Goal: Task Accomplishment & Management: Use online tool/utility

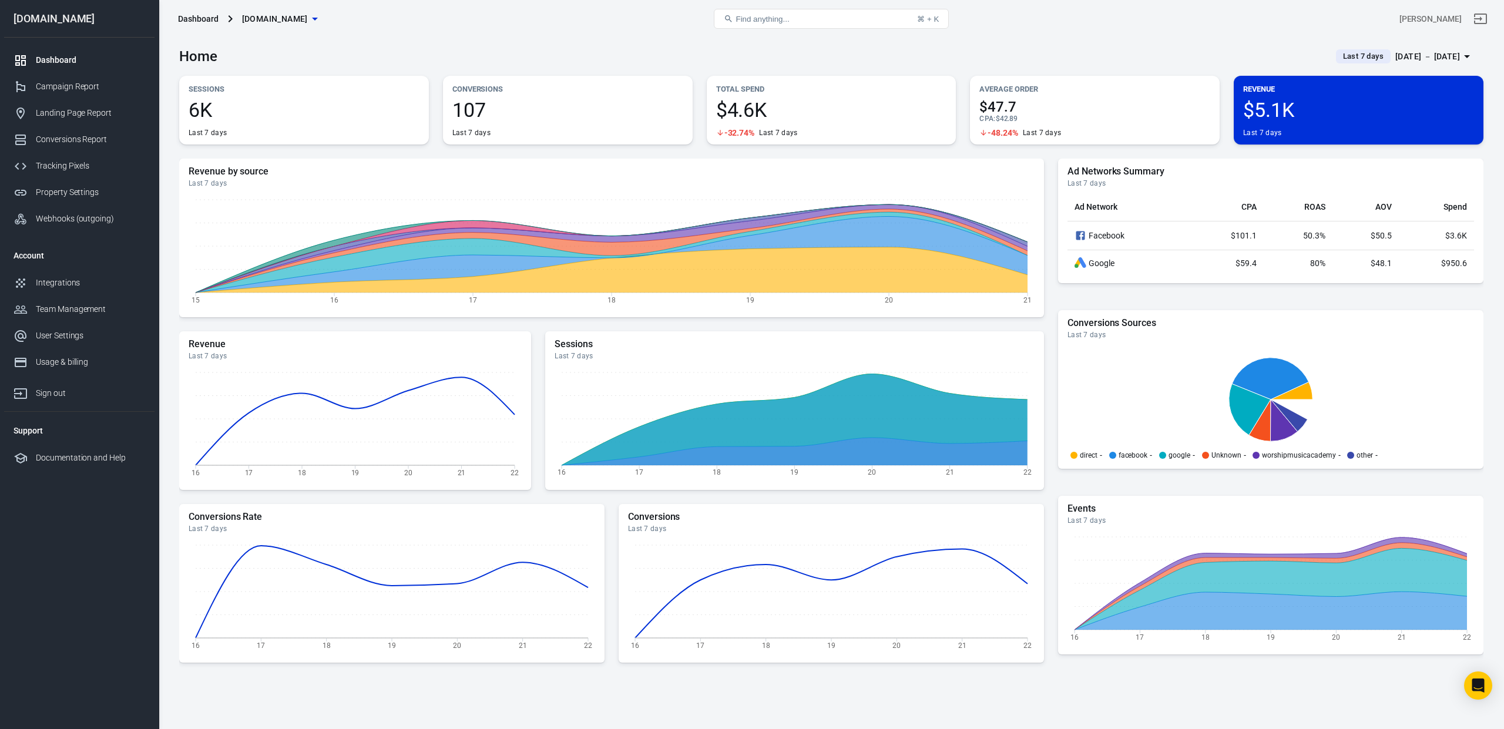
click at [1454, 57] on div "[DATE] － [DATE]" at bounding box center [1428, 56] width 65 height 15
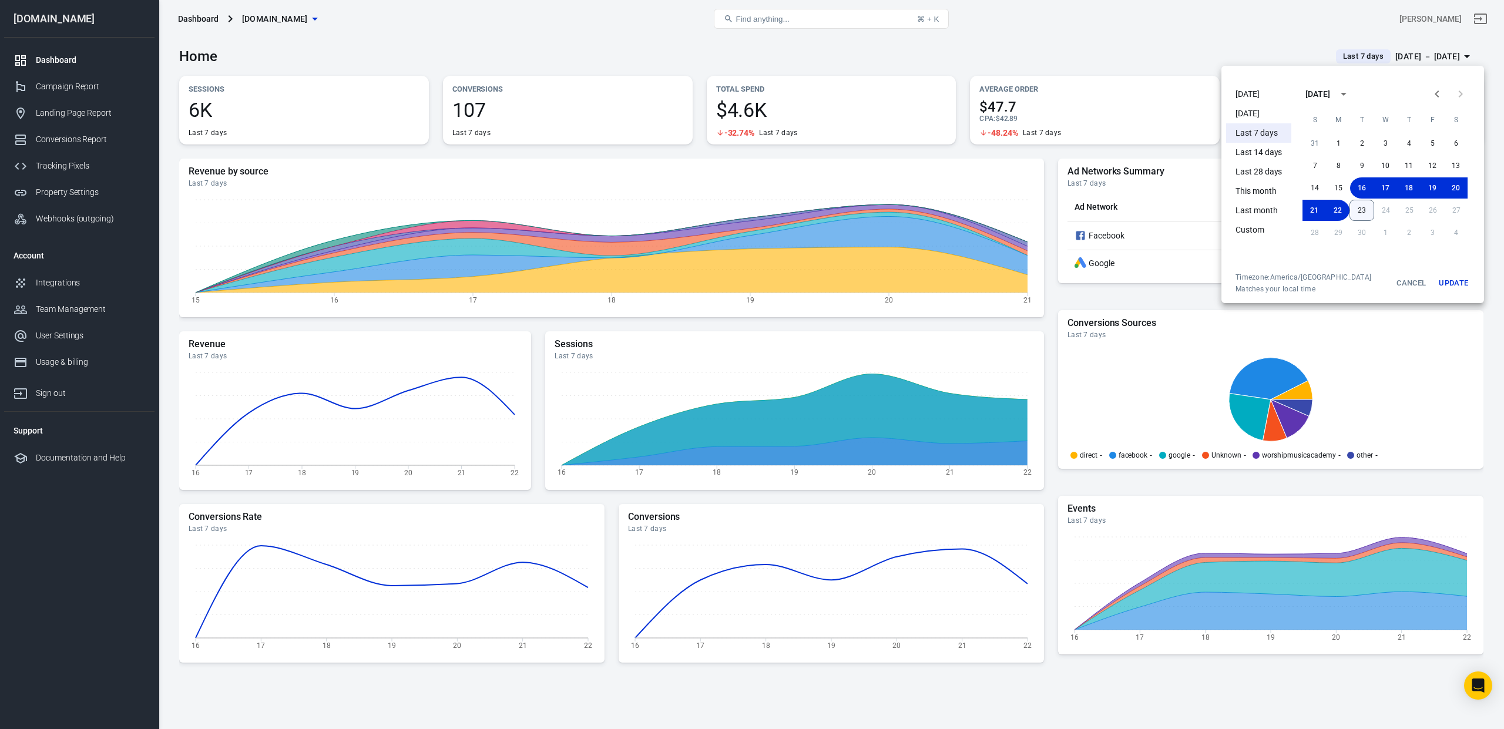
click at [1361, 215] on button "23" at bounding box center [1362, 210] width 25 height 21
click at [1366, 212] on button "23" at bounding box center [1362, 210] width 24 height 21
click at [1454, 285] on button "Update" at bounding box center [1454, 283] width 38 height 21
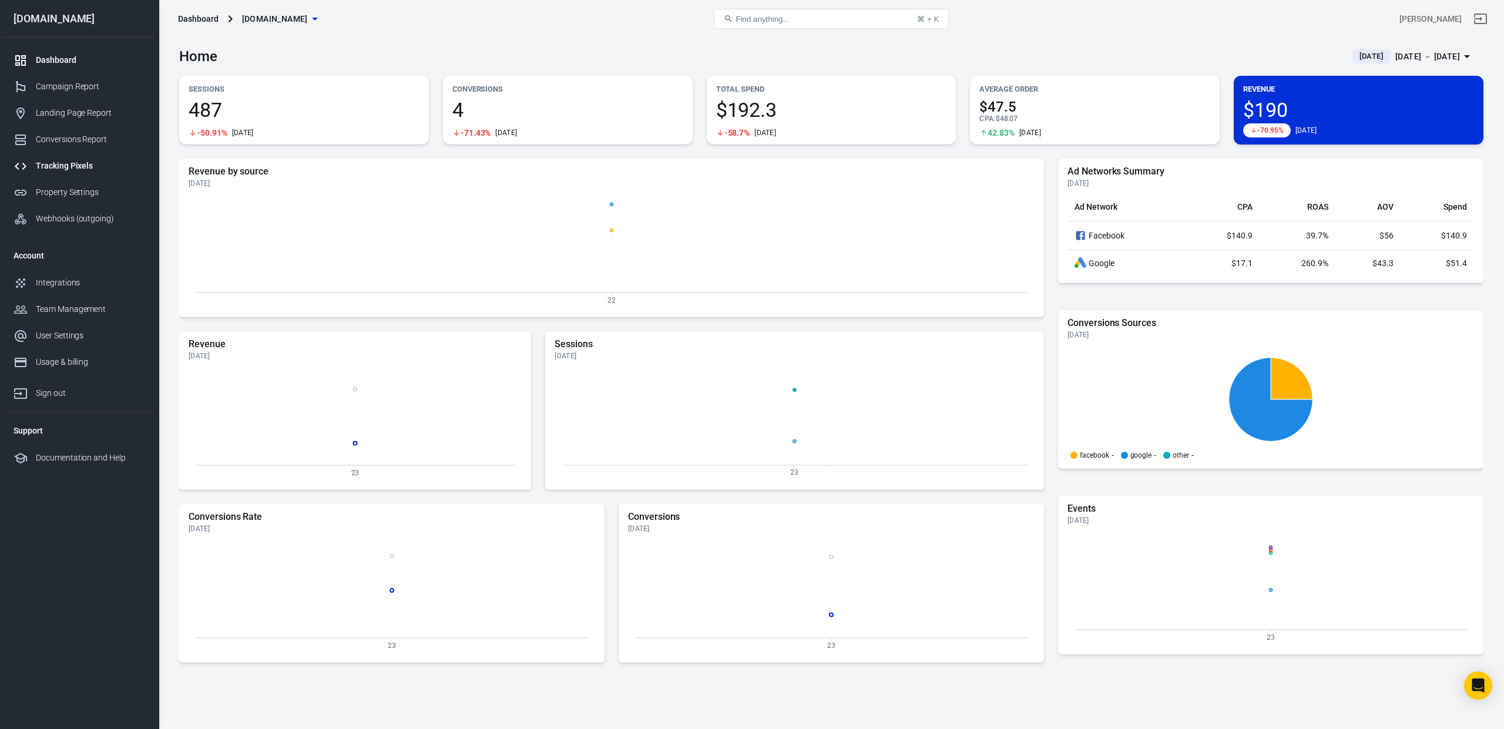
click at [73, 163] on div "Tracking Pixels" at bounding box center [90, 166] width 109 height 12
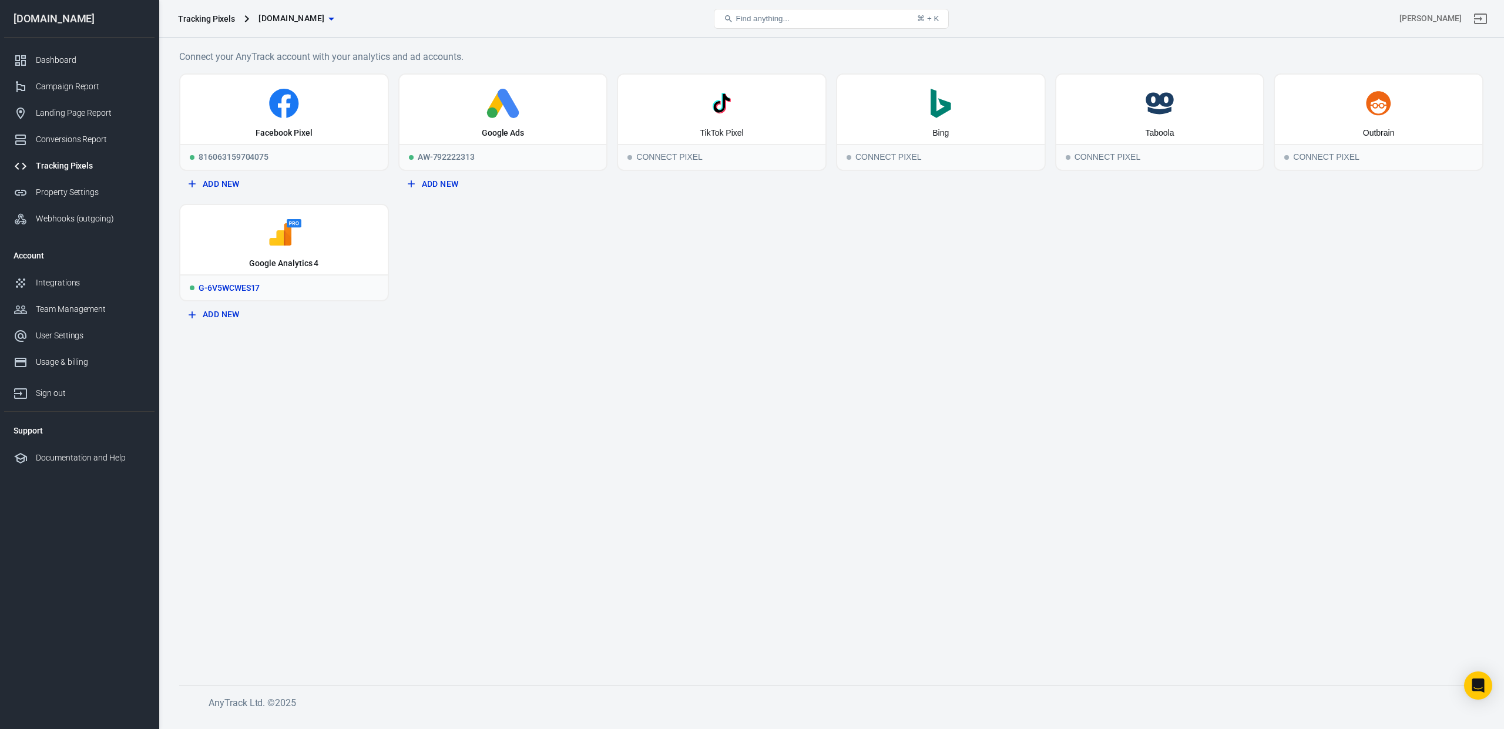
click at [287, 246] on icon at bounding box center [284, 233] width 198 height 29
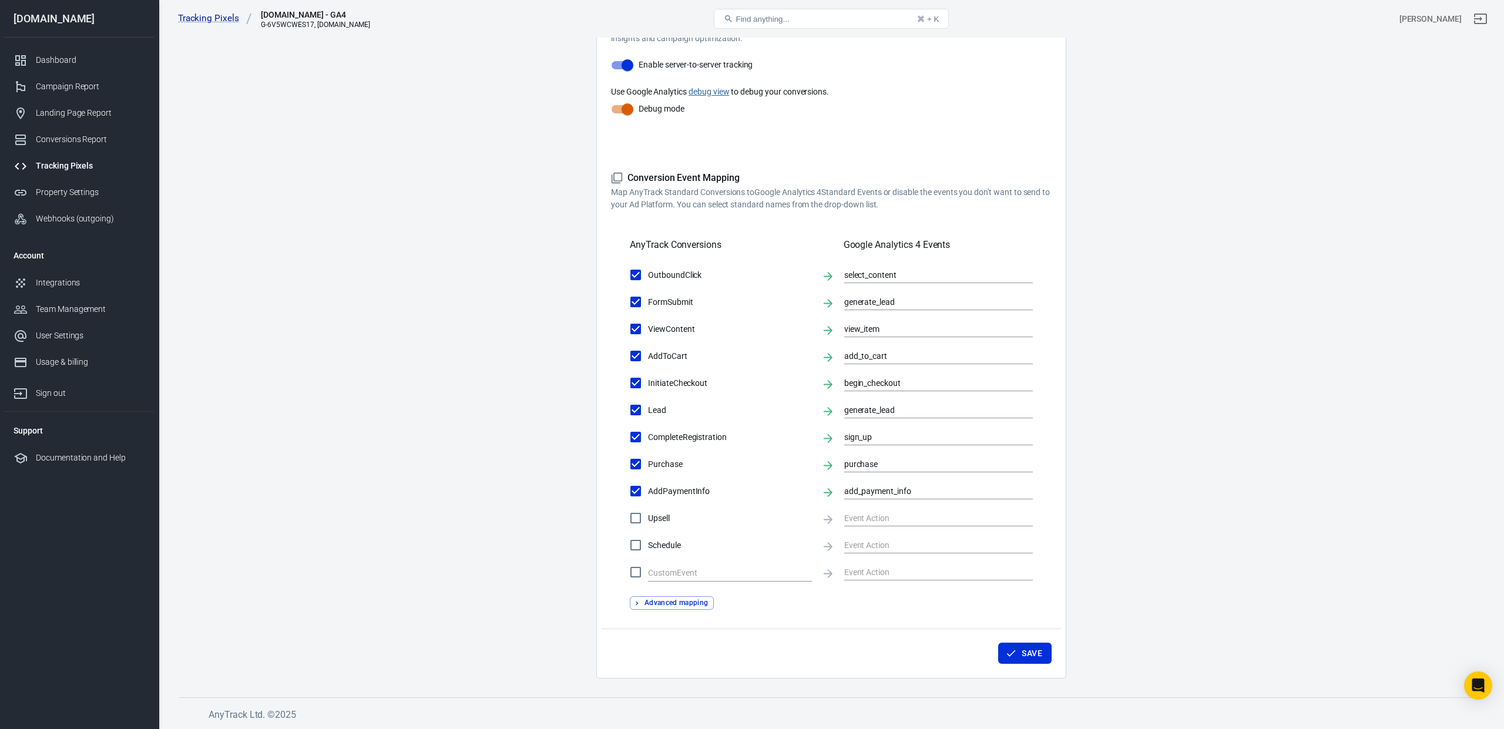
scroll to position [264, 0]
click at [59, 91] on div "Campaign Report" at bounding box center [90, 87] width 109 height 12
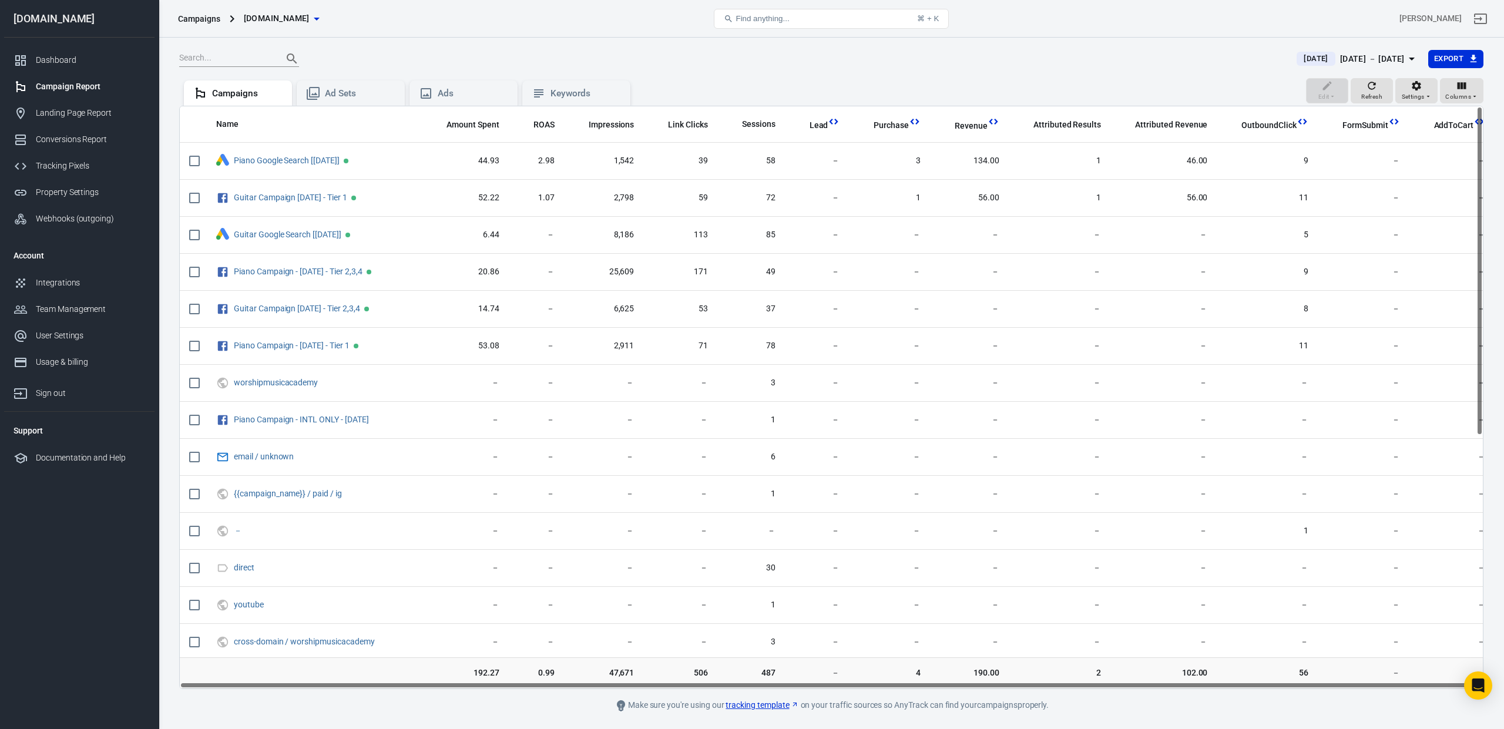
click at [59, 91] on div "Campaign Report" at bounding box center [90, 87] width 109 height 12
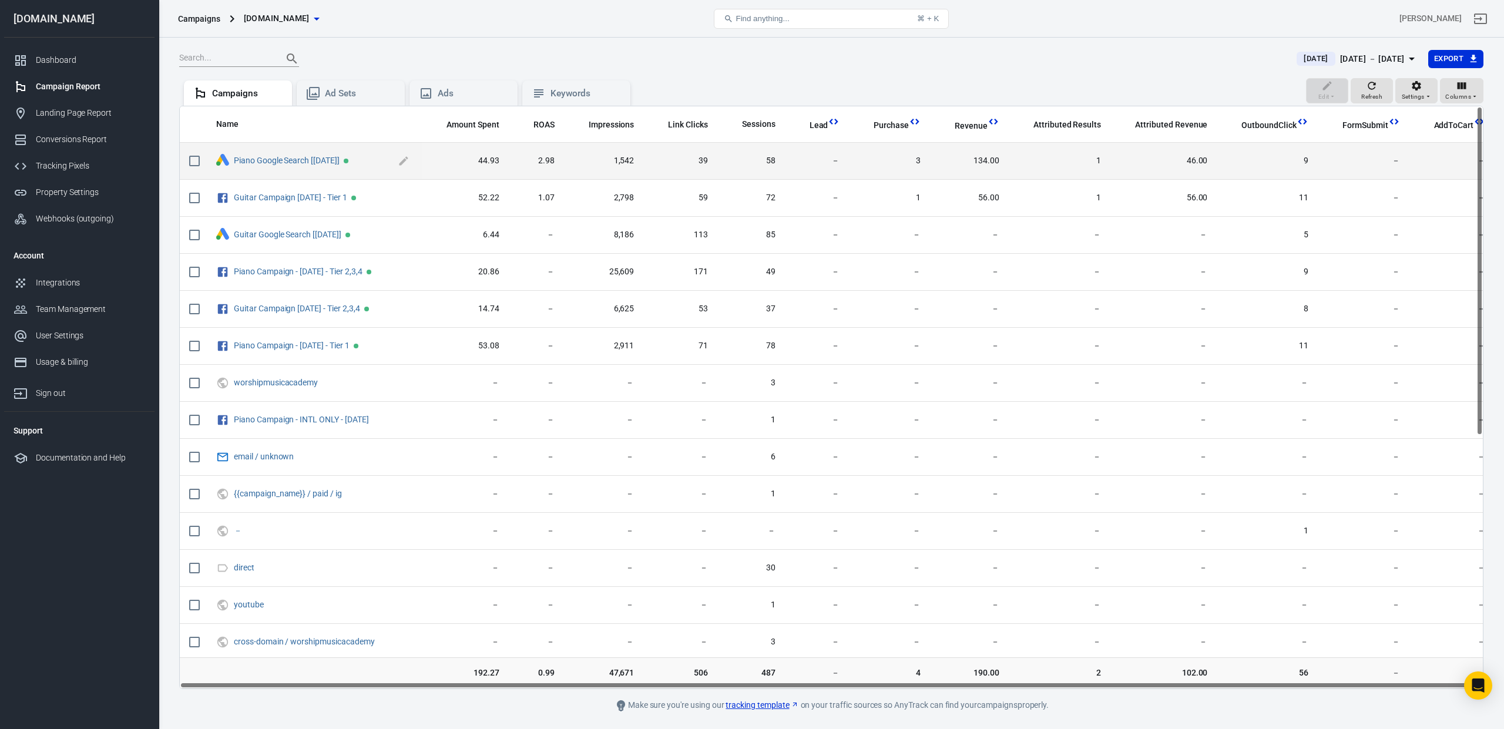
click at [285, 166] on span "Piano Google Search [[DATE]]" at bounding box center [323, 161] width 179 height 18
click at [287, 160] on link "Piano Google Search [[DATE]]" at bounding box center [287, 160] width 106 height 9
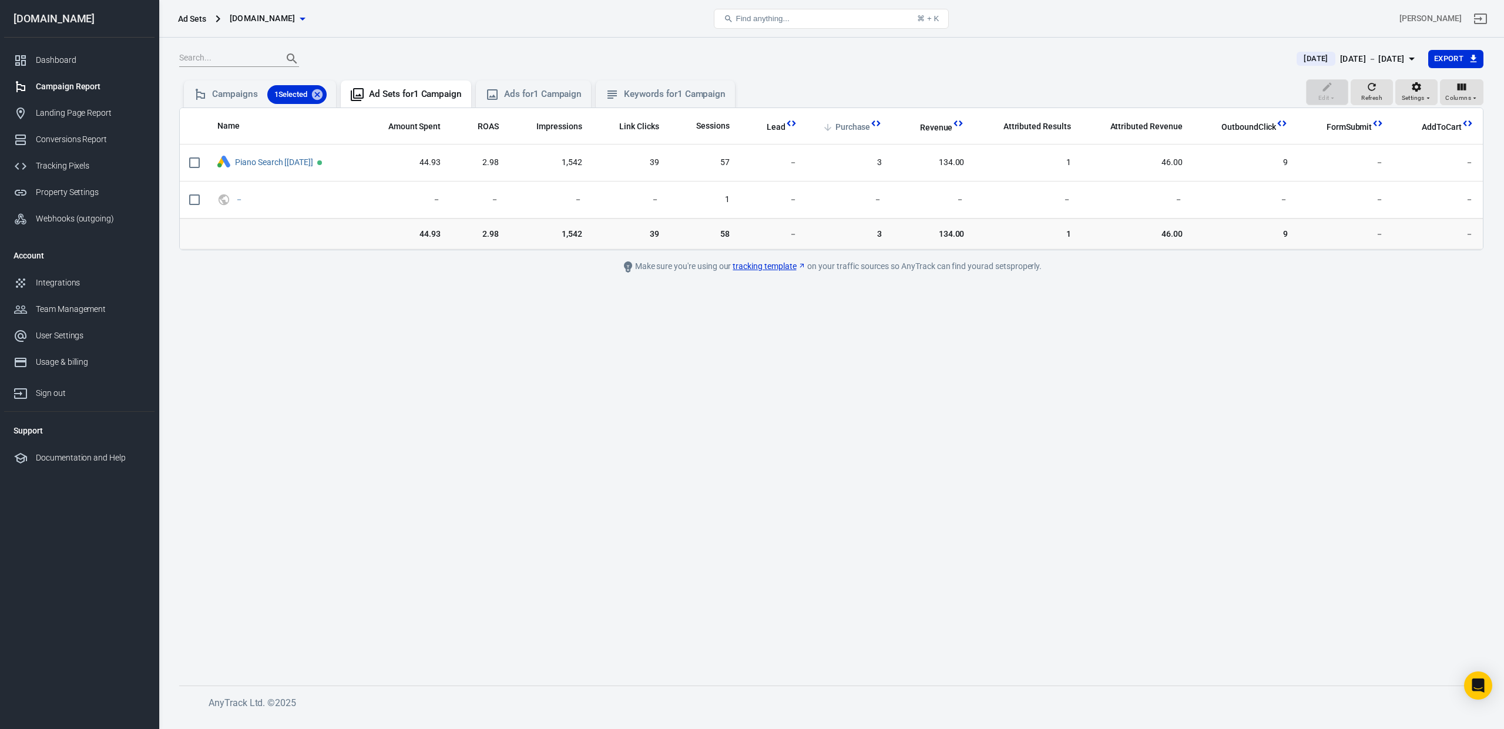
click at [865, 125] on span "Purchase" at bounding box center [853, 128] width 35 height 12
click at [683, 91] on div "Keywords for 1 Campaign" at bounding box center [675, 94] width 102 height 12
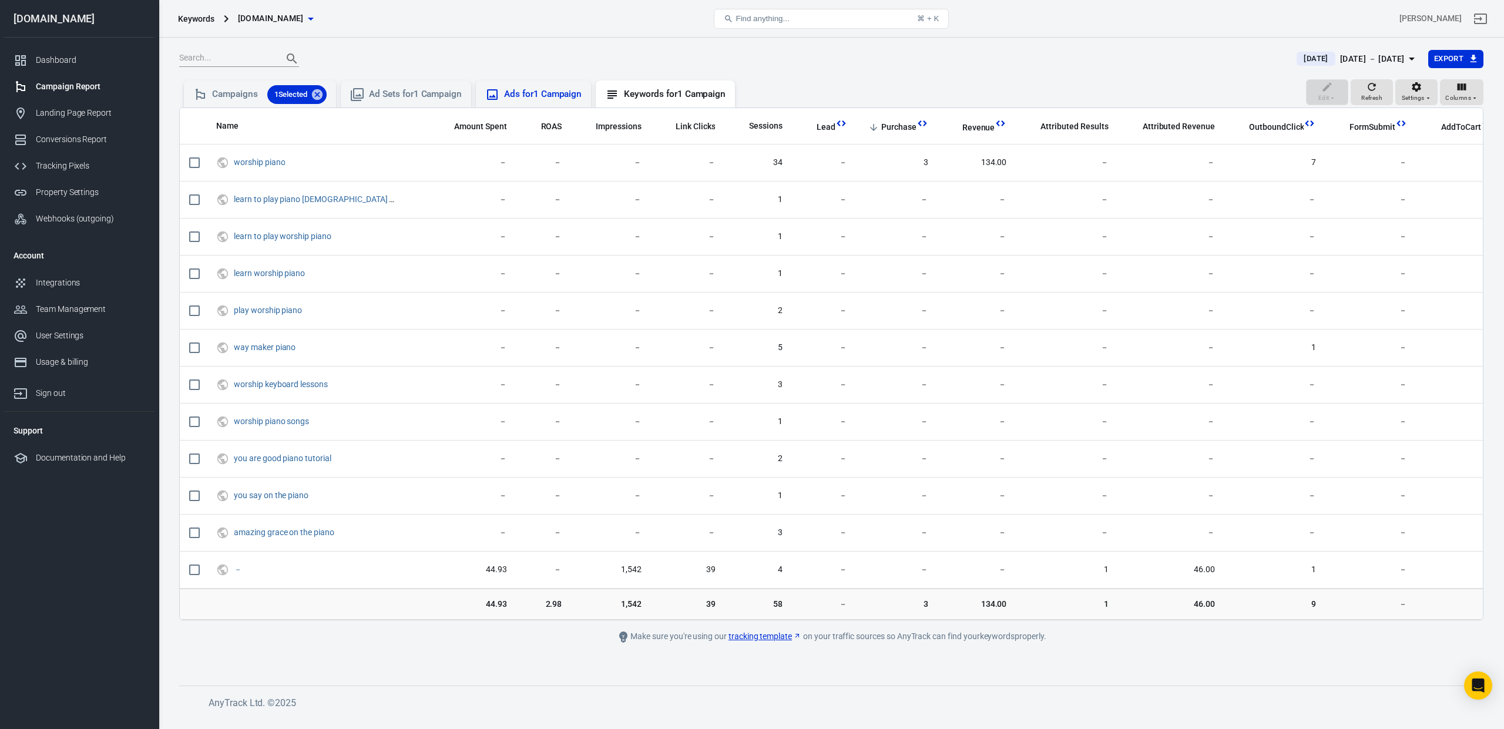
click at [509, 99] on div "Ads for 1 Campaign" at bounding box center [543, 94] width 78 height 12
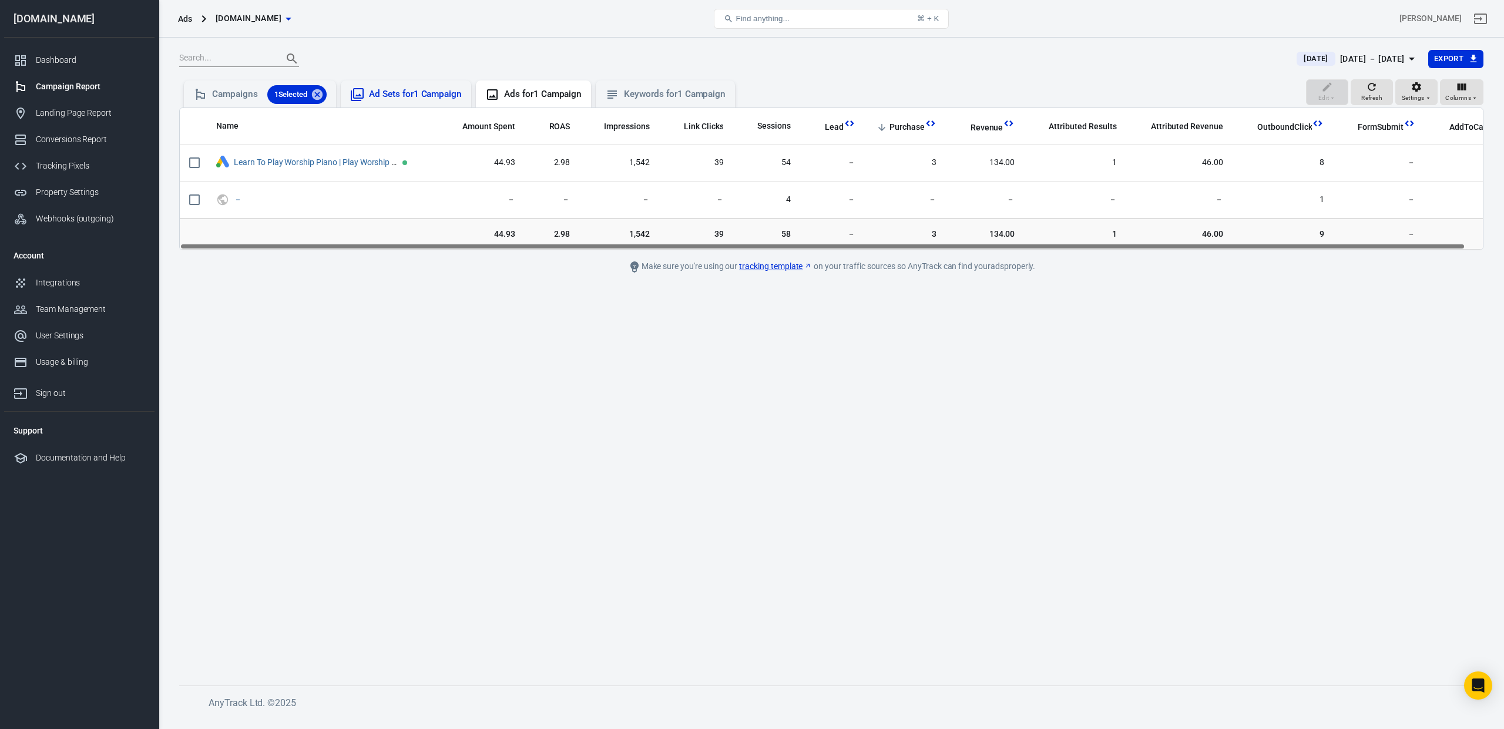
click at [427, 89] on div "Ad Sets for 1 Campaign" at bounding box center [415, 94] width 93 height 12
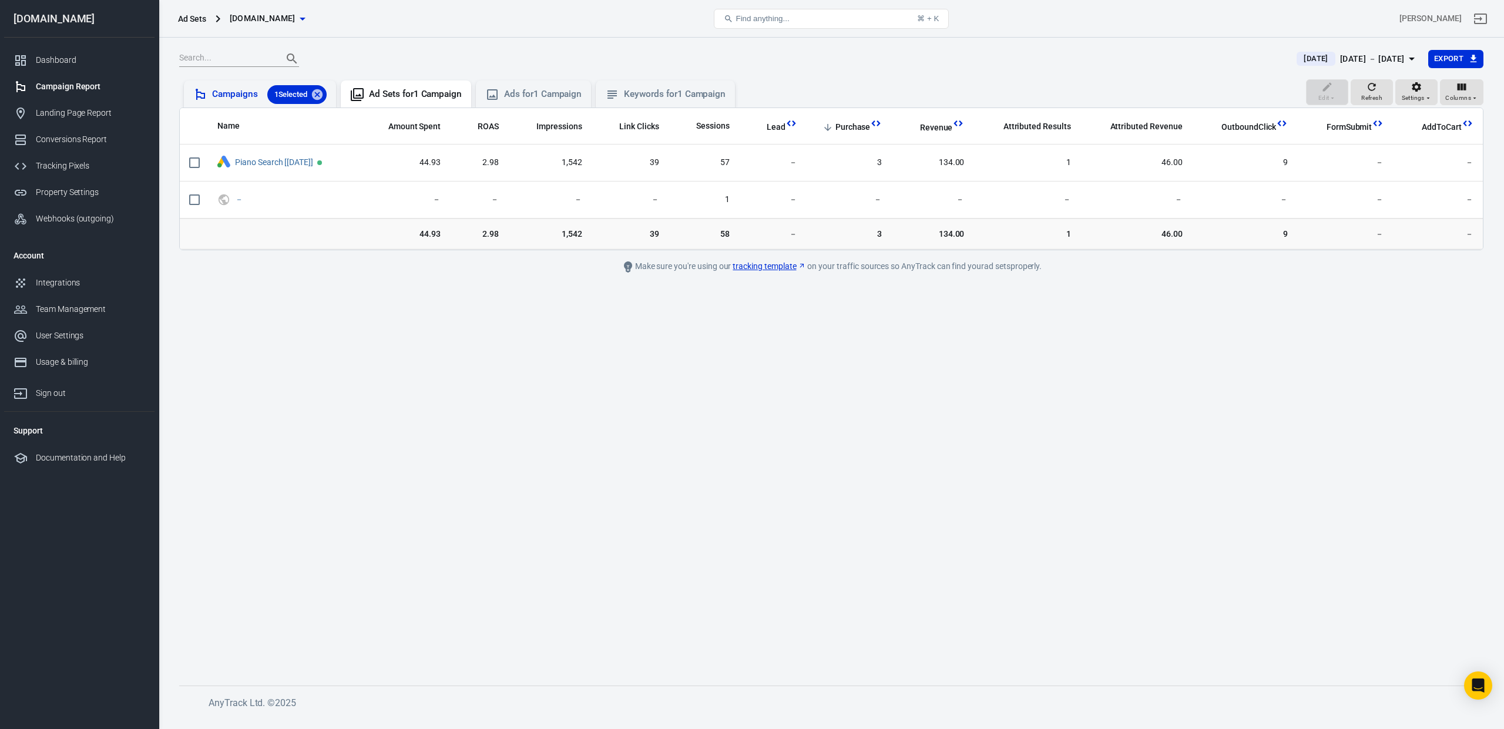
click at [236, 100] on div "Campaigns 1 Selected" at bounding box center [269, 94] width 115 height 19
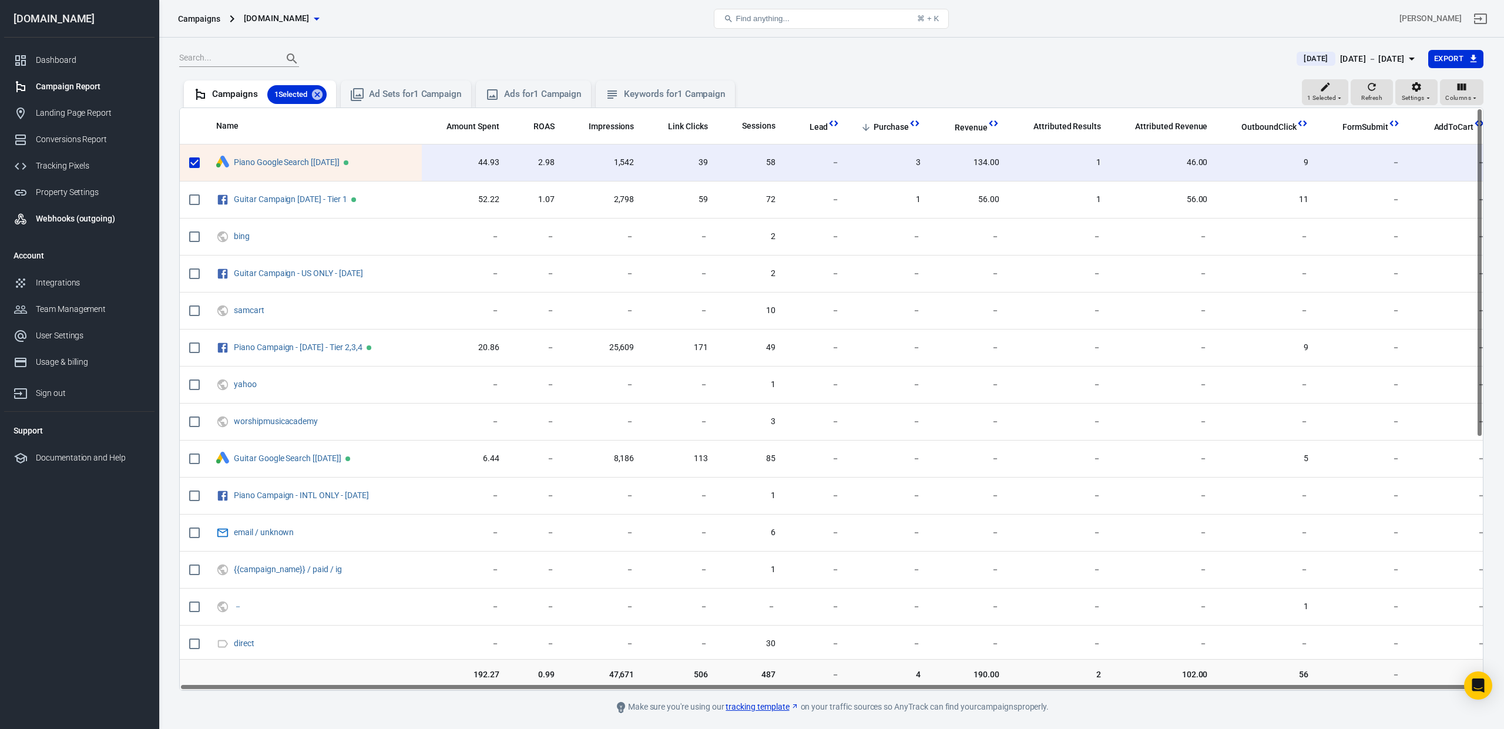
click at [73, 219] on div "Webhooks (outgoing)" at bounding box center [90, 219] width 109 height 12
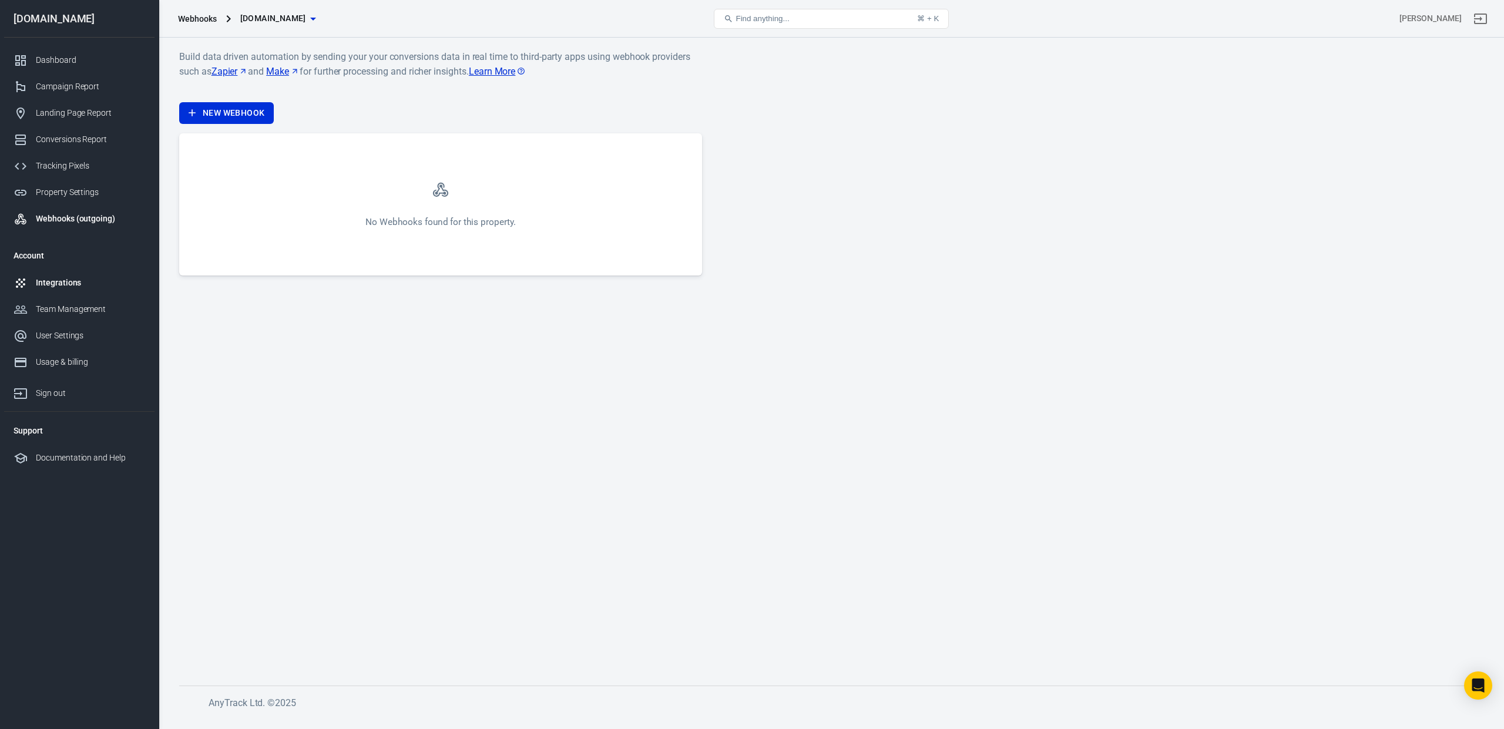
click at [59, 281] on div "Integrations" at bounding box center [90, 283] width 109 height 12
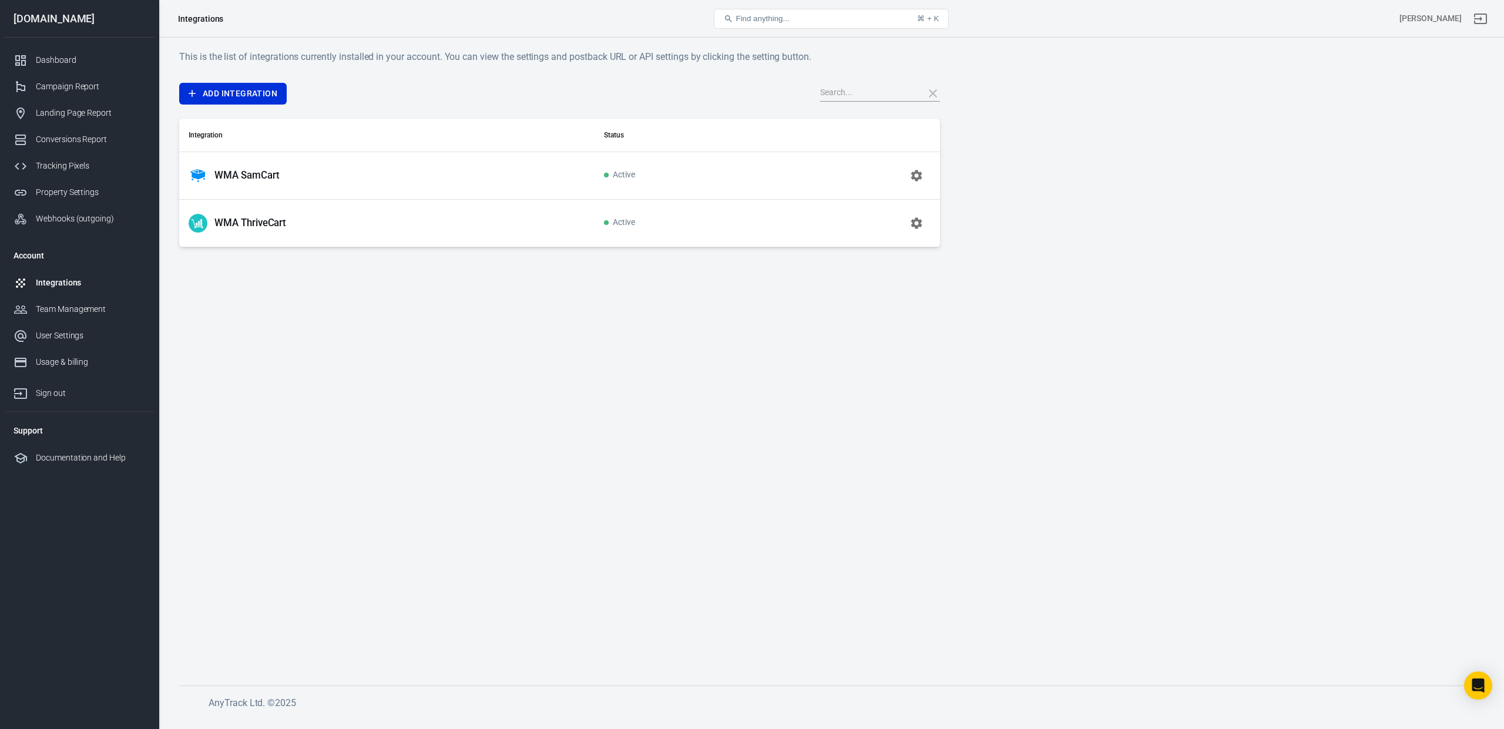
click at [599, 177] on td "Active" at bounding box center [683, 176] width 177 height 48
click at [929, 173] on button "button" at bounding box center [917, 176] width 28 height 28
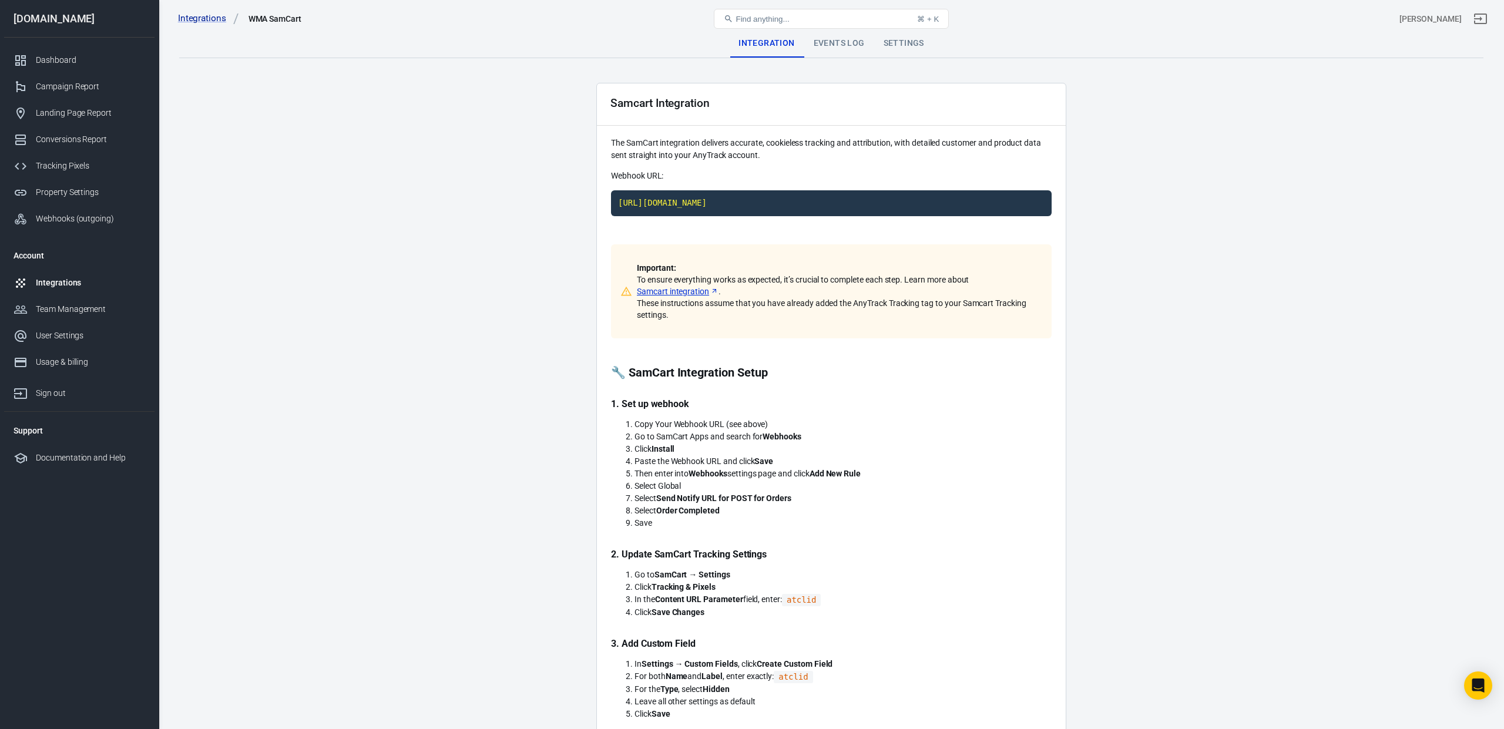
click at [842, 42] on div "Events Log" at bounding box center [839, 43] width 70 height 28
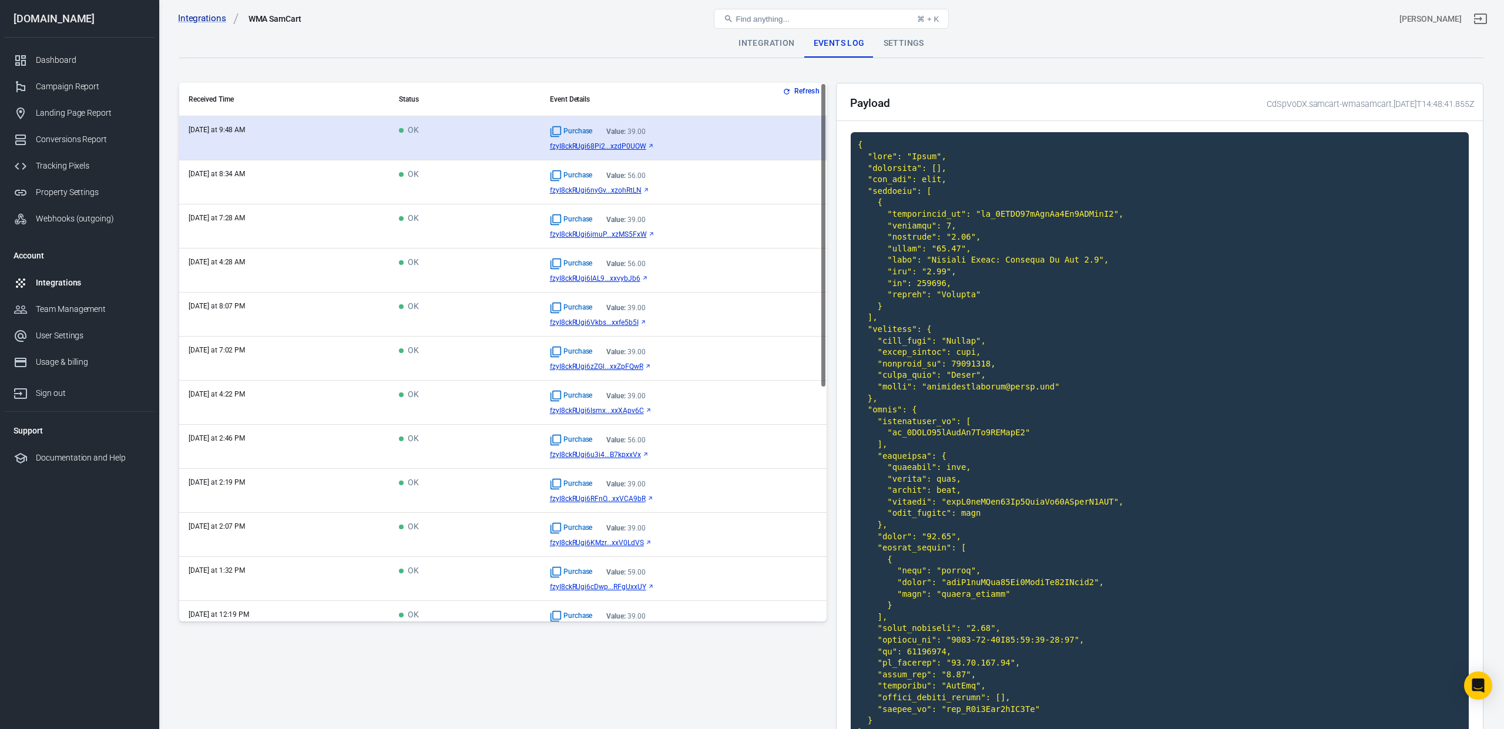
click at [479, 132] on td "OK" at bounding box center [465, 138] width 151 height 44
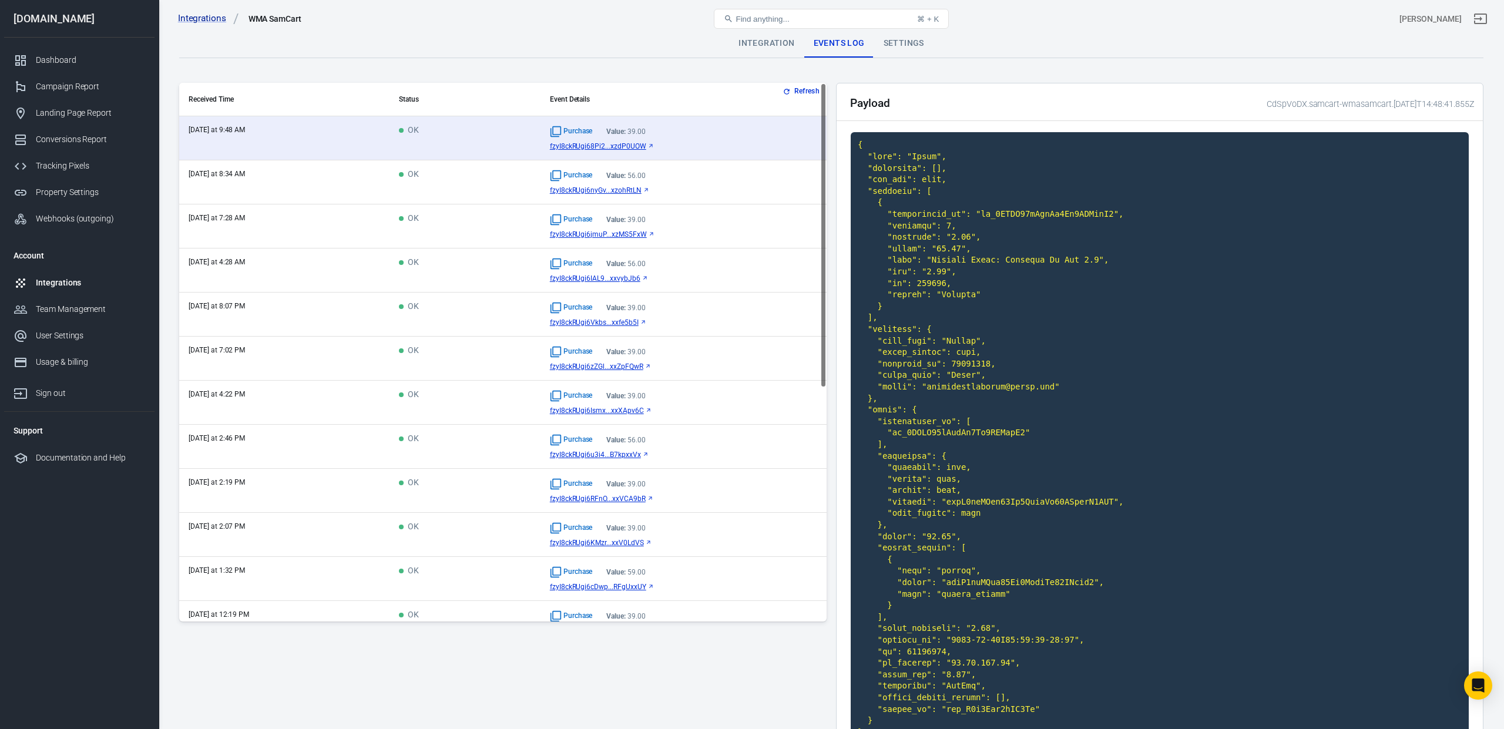
click at [702, 183] on div "Purchase Value: 56.00 fzyI8ckRUgi6nyGv...xzohRtLN" at bounding box center [683, 182] width 267 height 25
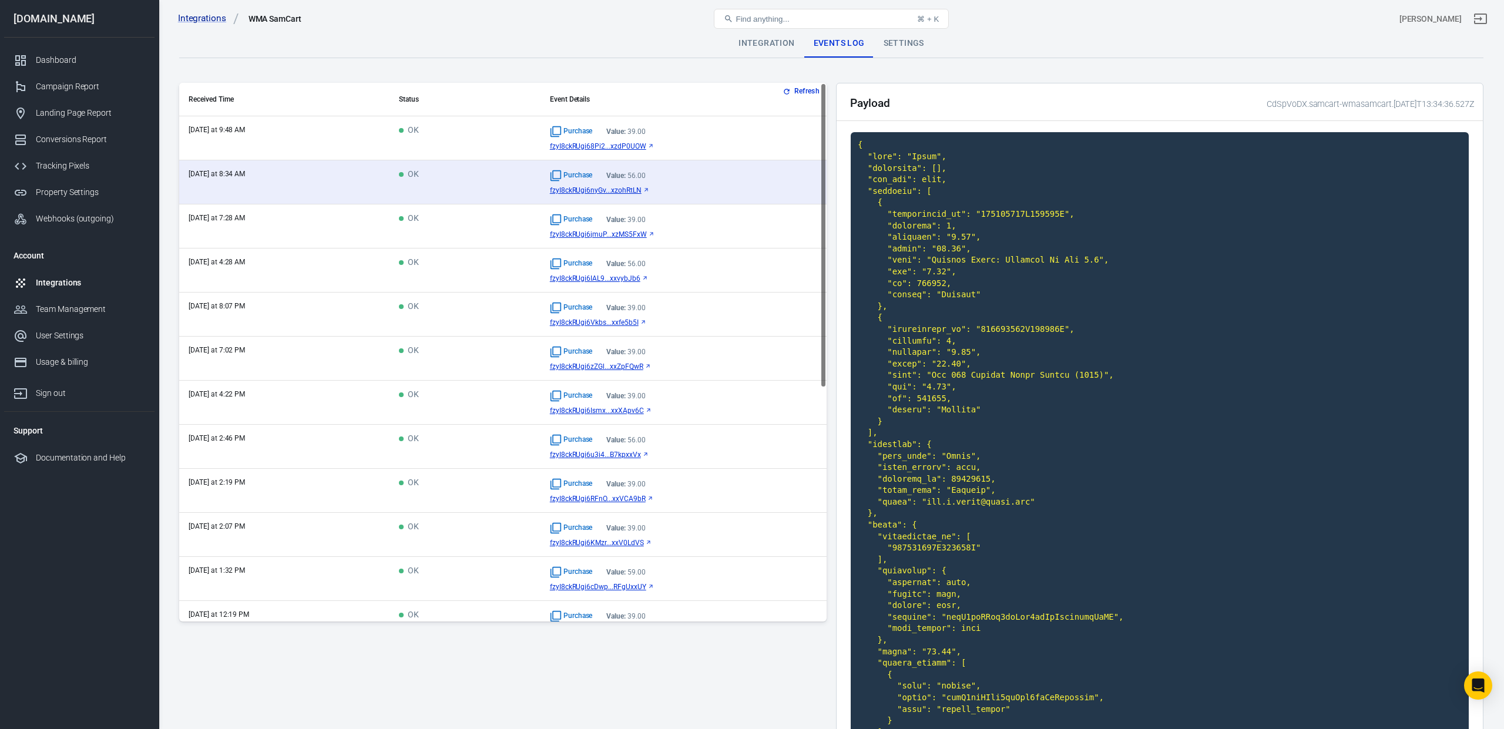
click at [703, 212] on td "Purchase Value: 39.00 fzyI8ckRUgi6jmuP...xzMS5FxW" at bounding box center [684, 227] width 286 height 44
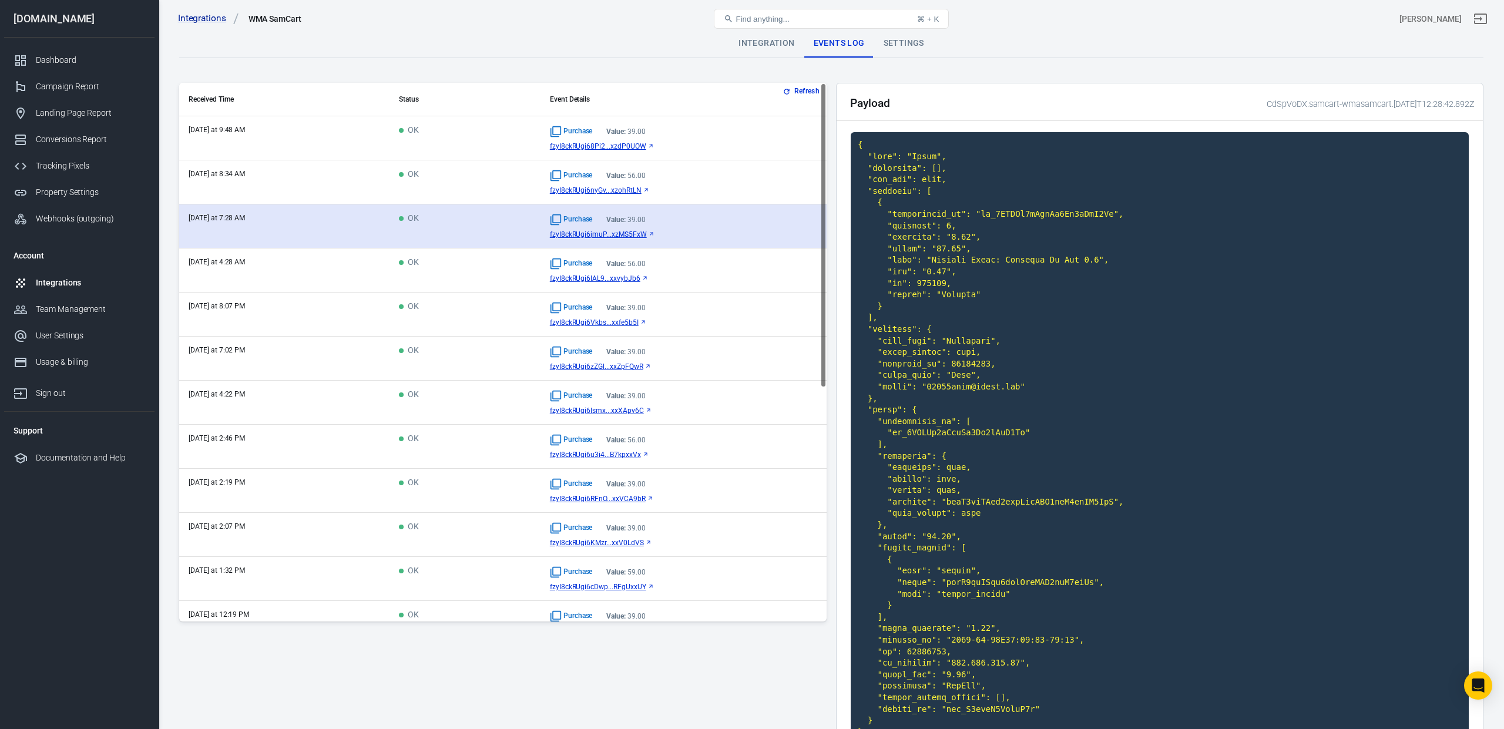
click at [699, 237] on link "fzyI8ckRUgi6jmuP...xzMS5FxW" at bounding box center [683, 234] width 267 height 8
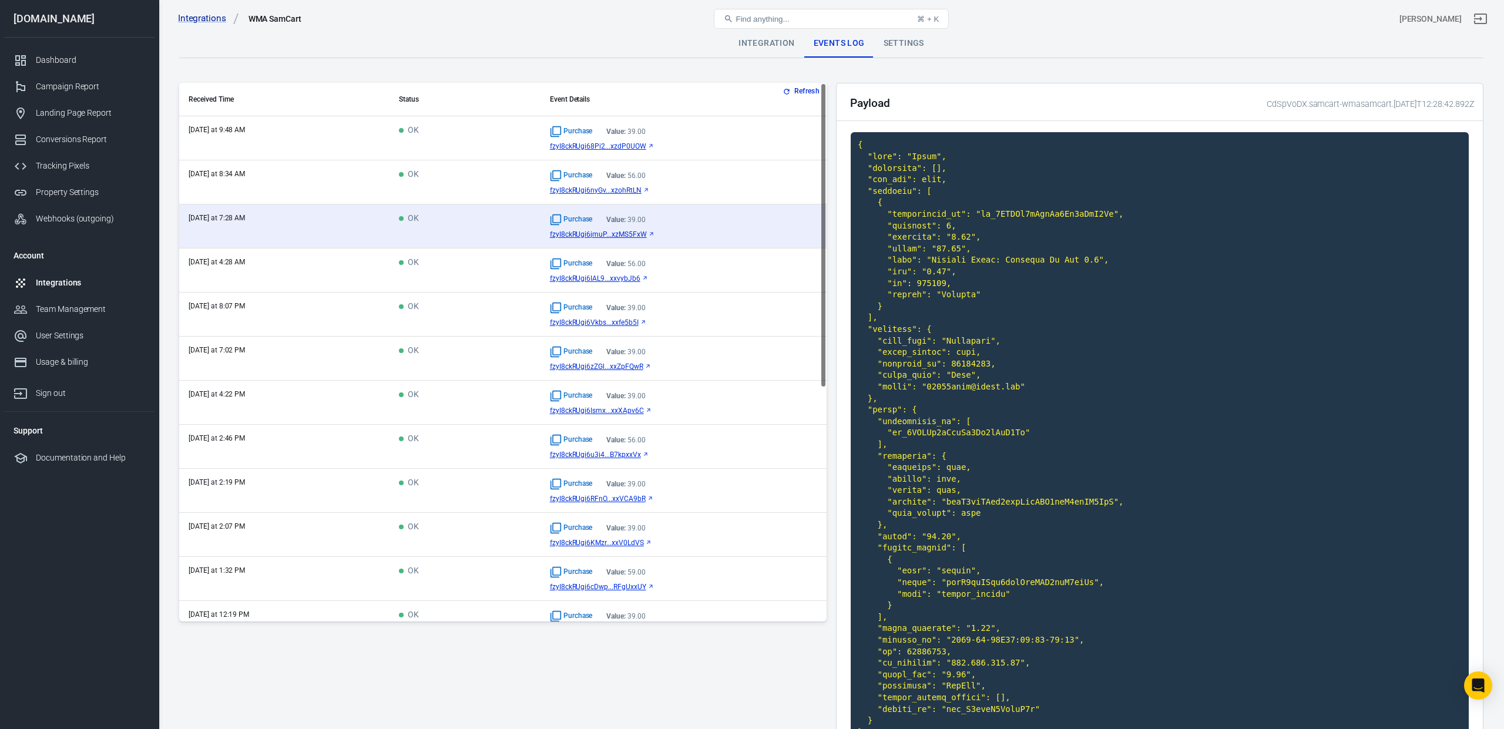
click at [695, 152] on td "Purchase Value: 39.00 fzyI8ckRUgi68Pi2...xzdP0UOW" at bounding box center [684, 138] width 286 height 44
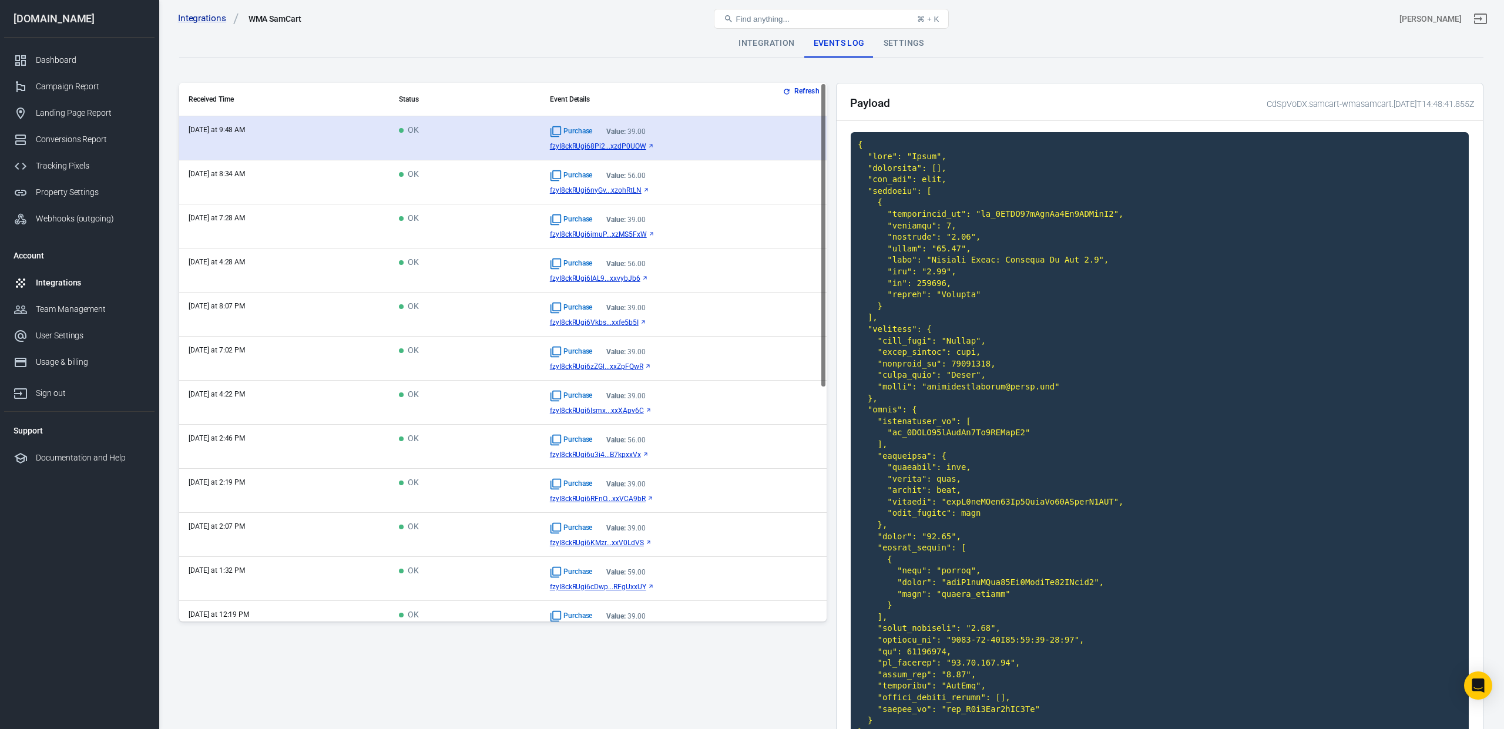
click at [615, 148] on span "fzyI8ckRUgi68Pi2...xzdP0UOW" at bounding box center [598, 146] width 96 height 8
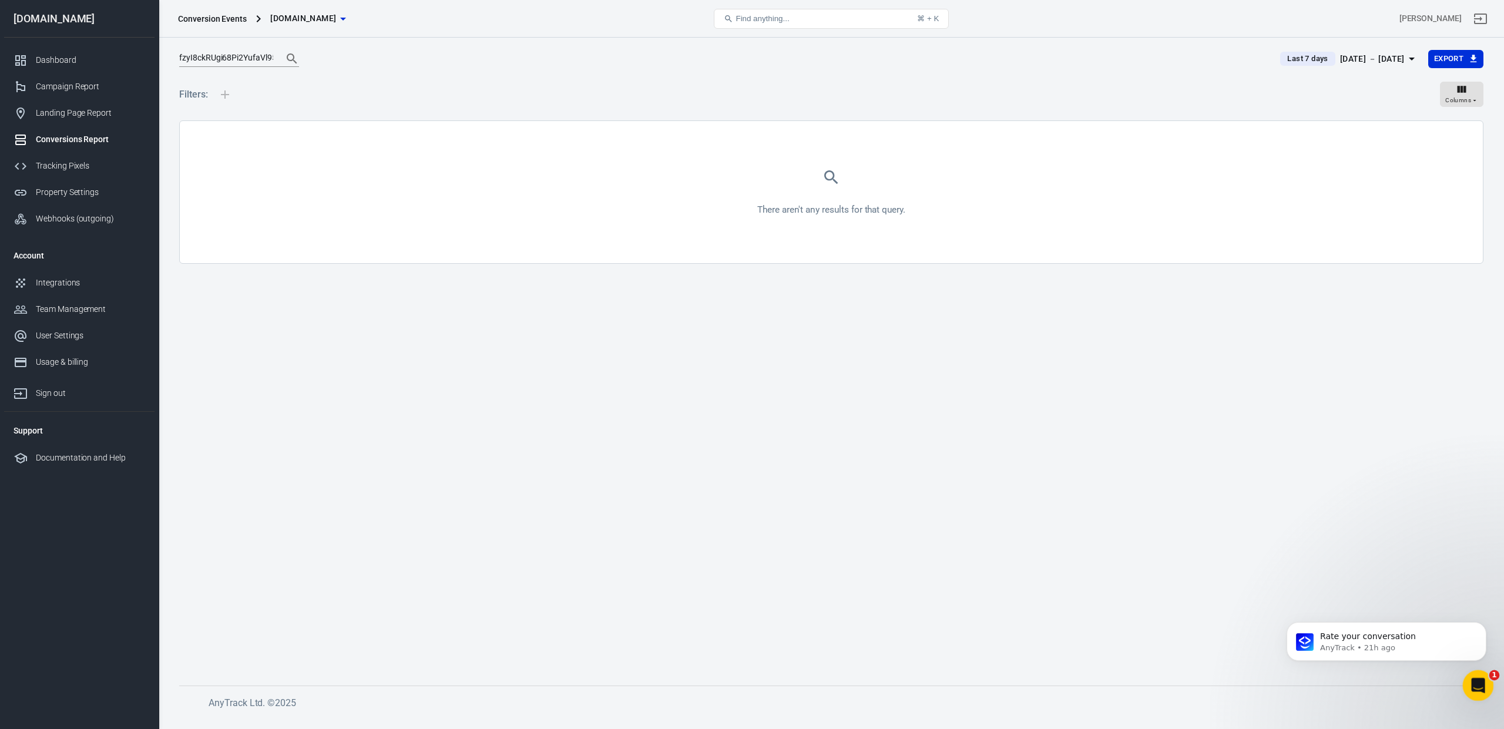
click at [1483, 685] on icon "Open Intercom Messenger" at bounding box center [1476, 684] width 19 height 19
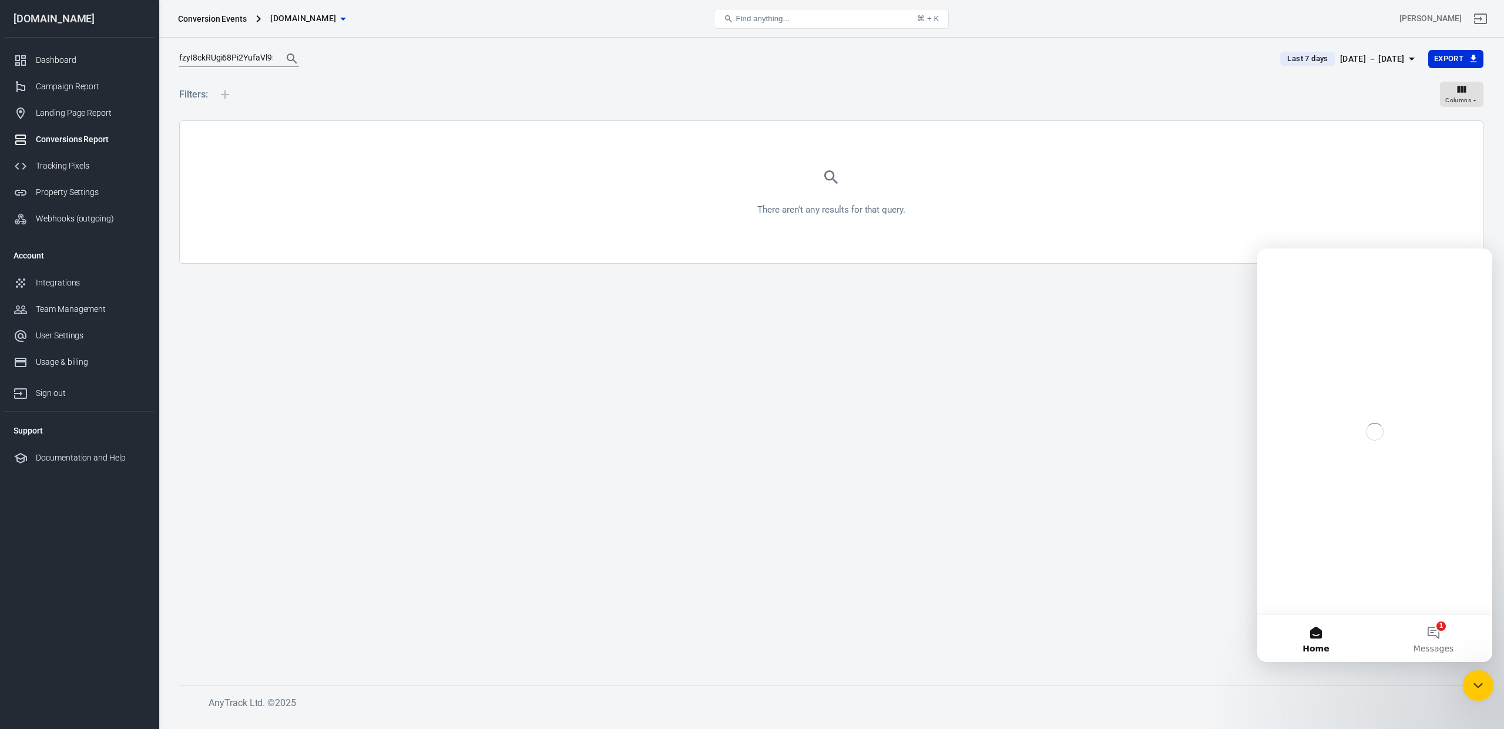
click at [1476, 680] on icon "Close Intercom Messenger" at bounding box center [1477, 684] width 14 height 14
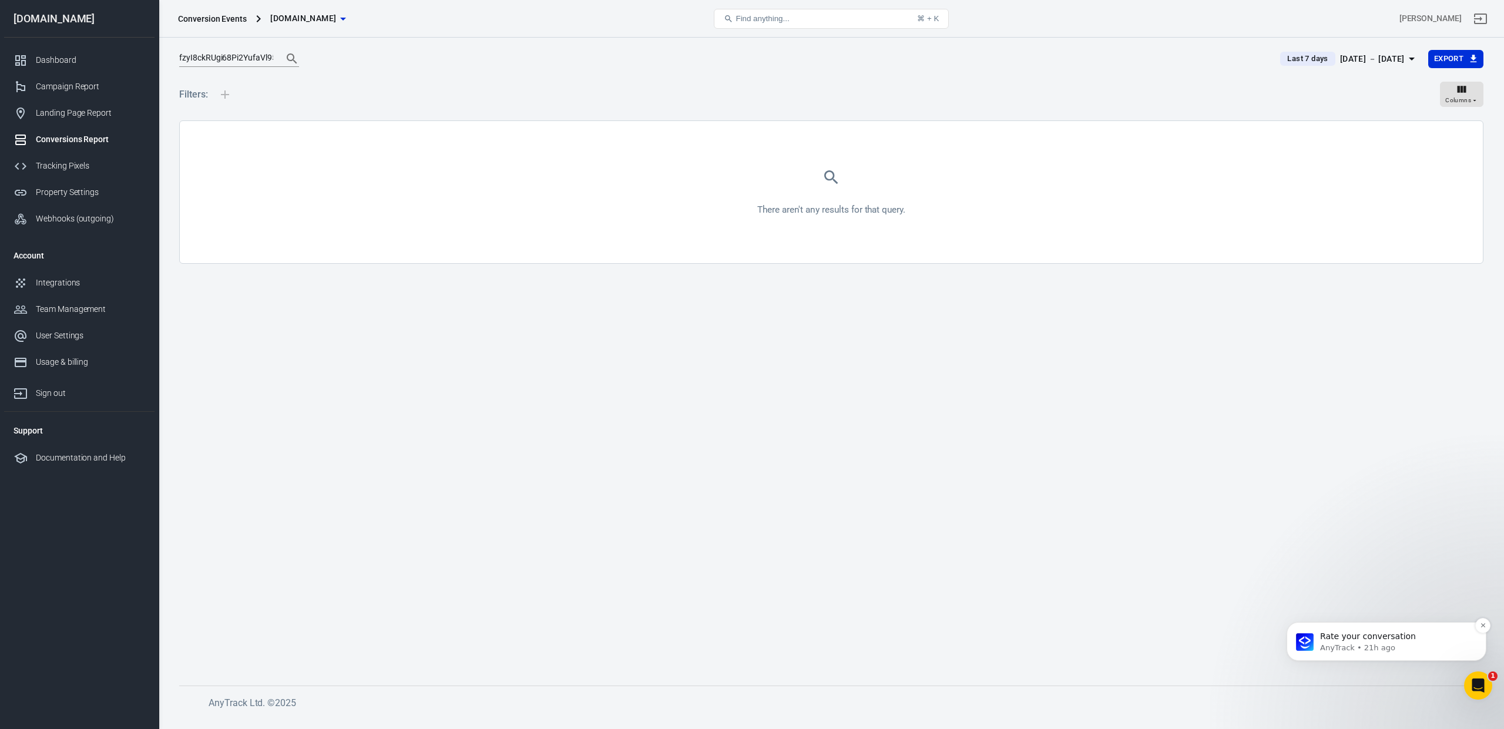
click at [1419, 643] on p "AnyTrack • 21h ago" at bounding box center [1396, 648] width 152 height 11
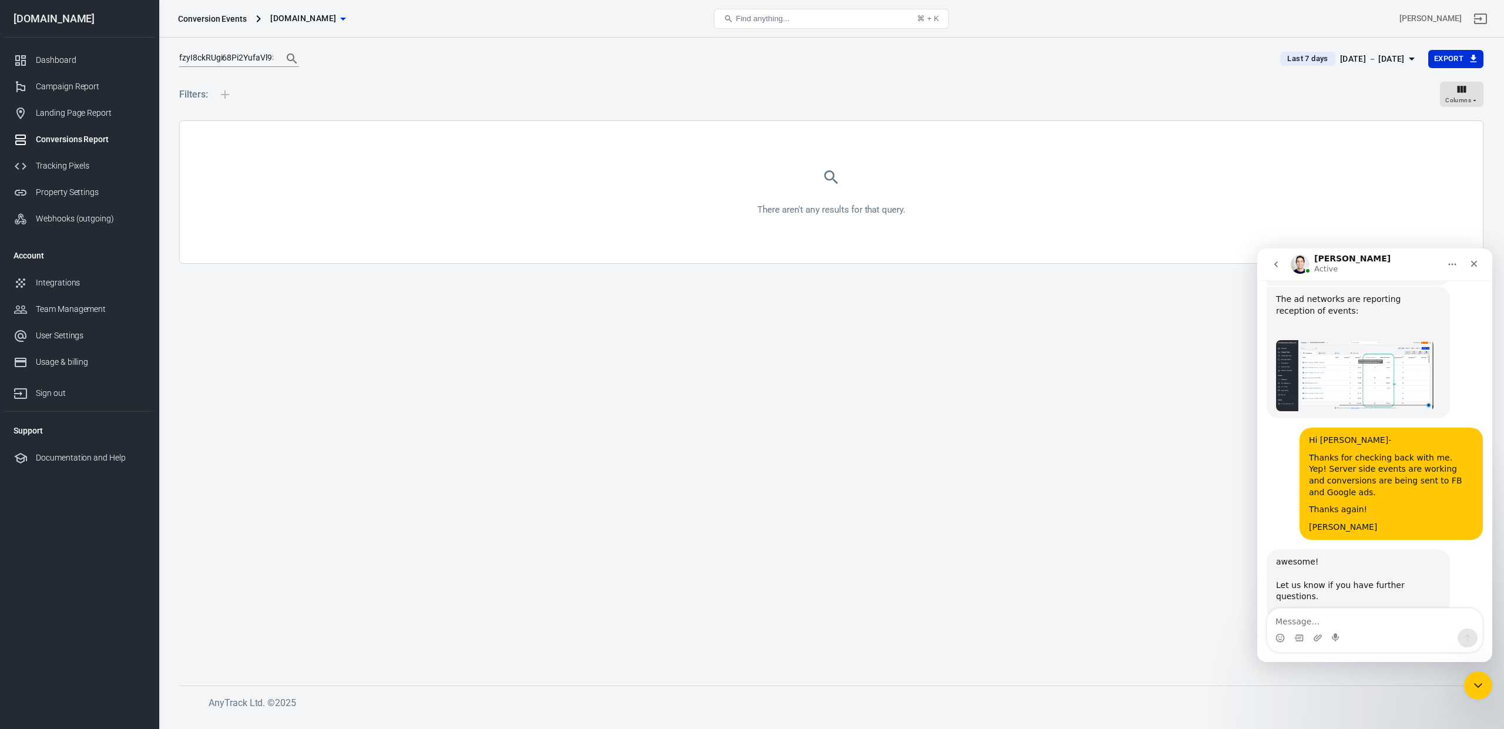
scroll to position [2282, 0]
click at [1406, 705] on span "Amazing" at bounding box center [1404, 713] width 16 height 16
click at [1408, 705] on span "Amazing" at bounding box center [1404, 713] width 16 height 16
click at [1474, 263] on icon "Close" at bounding box center [1474, 264] width 6 height 6
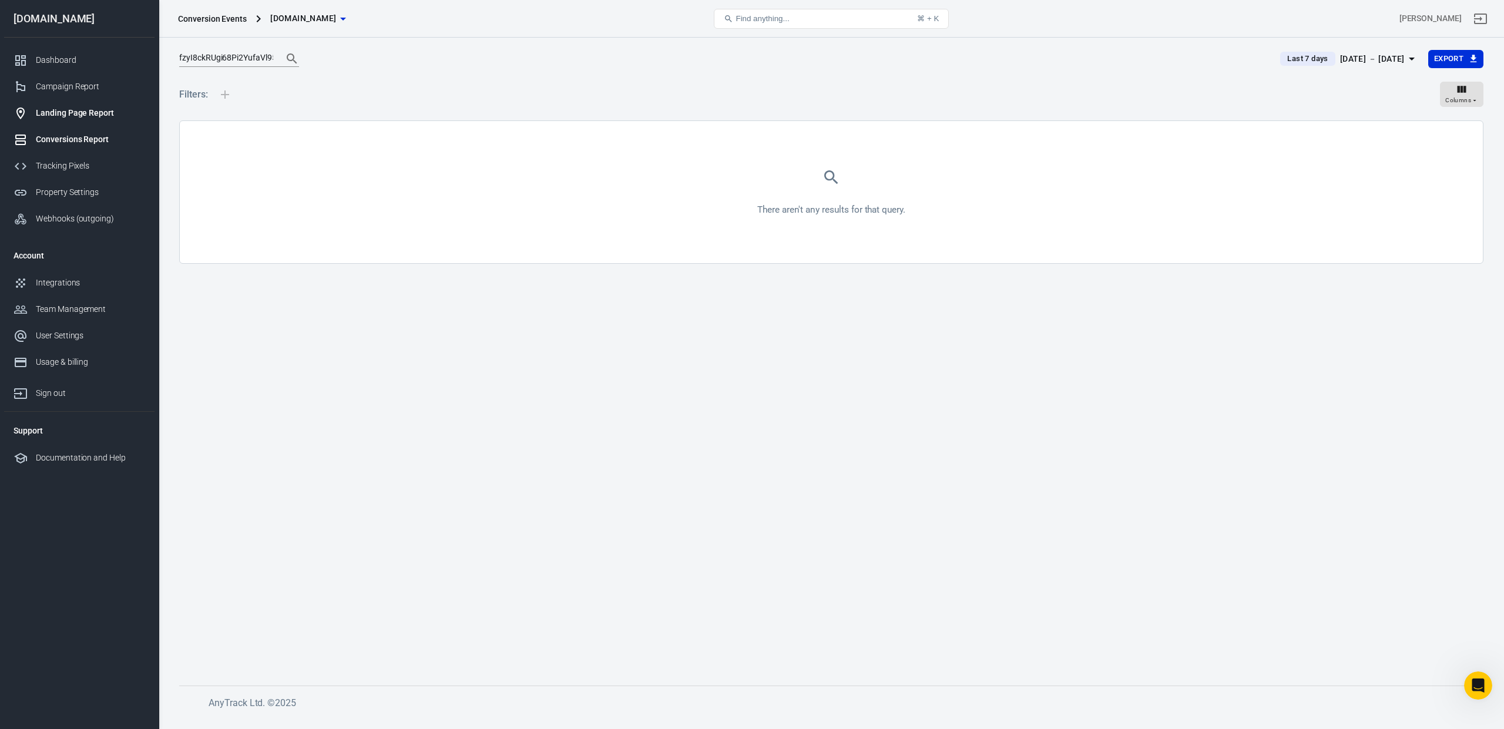
click at [75, 114] on div "Landing Page Report" at bounding box center [90, 113] width 109 height 12
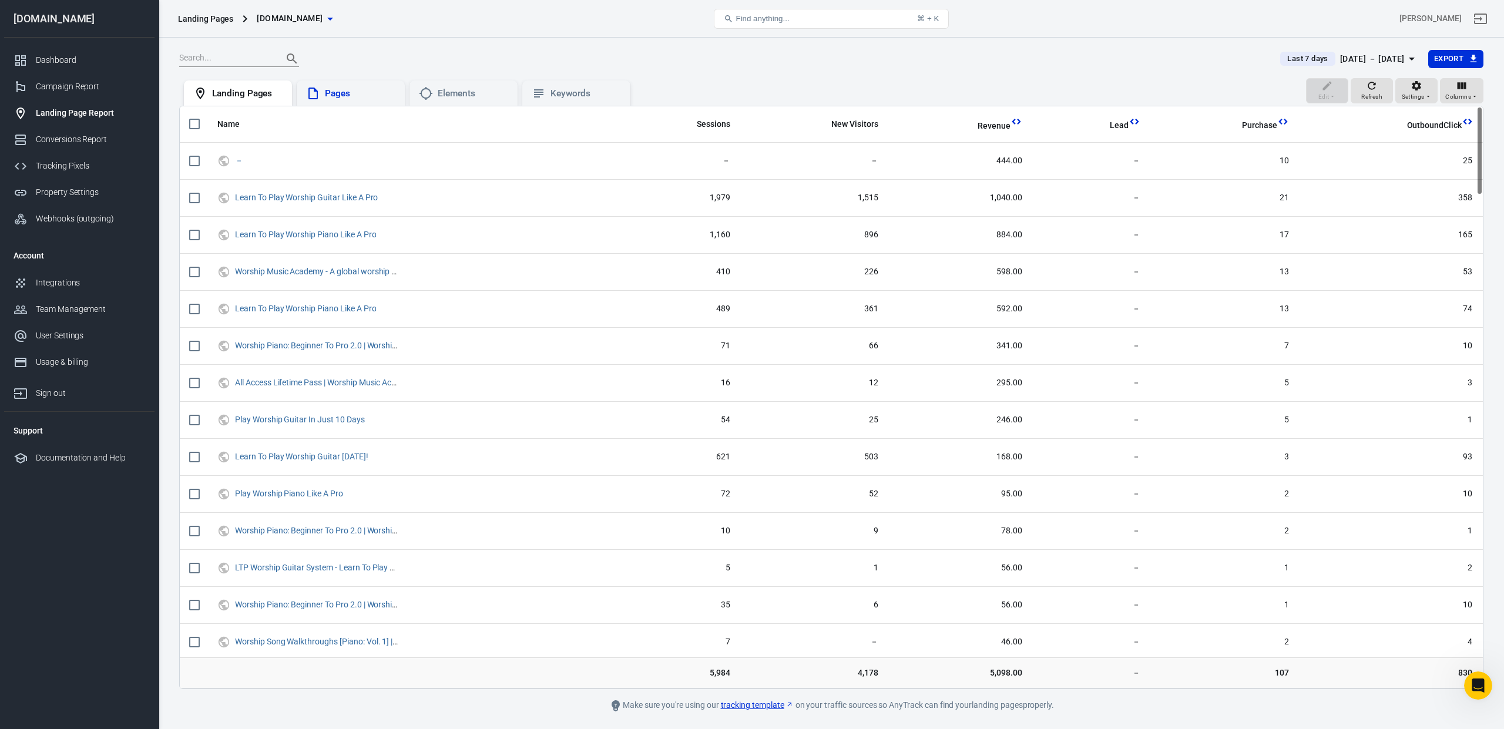
click at [352, 97] on div "Pages" at bounding box center [360, 94] width 71 height 12
click at [450, 98] on div "Elements" at bounding box center [473, 94] width 71 height 12
click at [571, 99] on div "Keywords" at bounding box center [586, 94] width 71 height 12
click at [81, 140] on div "Conversions Report" at bounding box center [90, 139] width 109 height 12
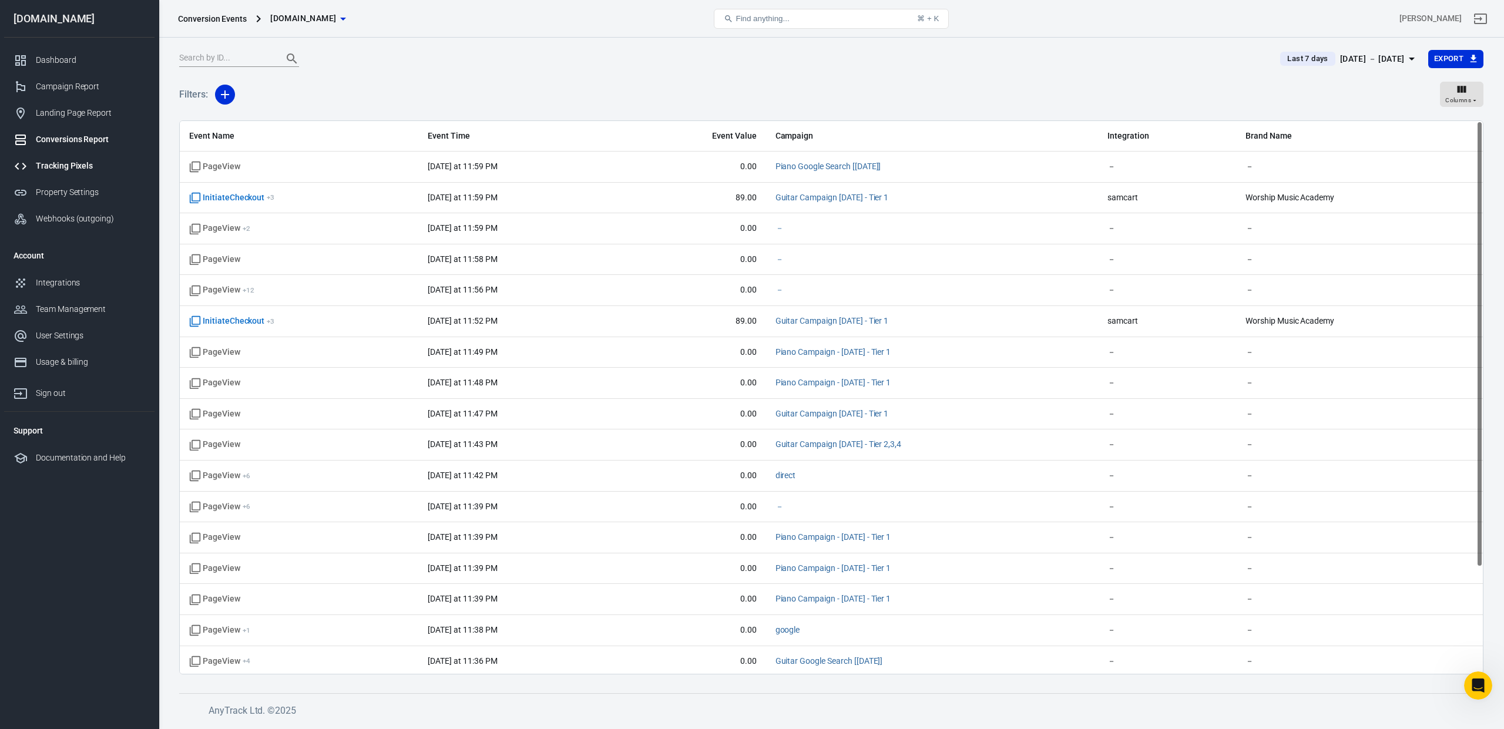
click at [58, 157] on link "Tracking Pixels" at bounding box center [79, 166] width 150 height 26
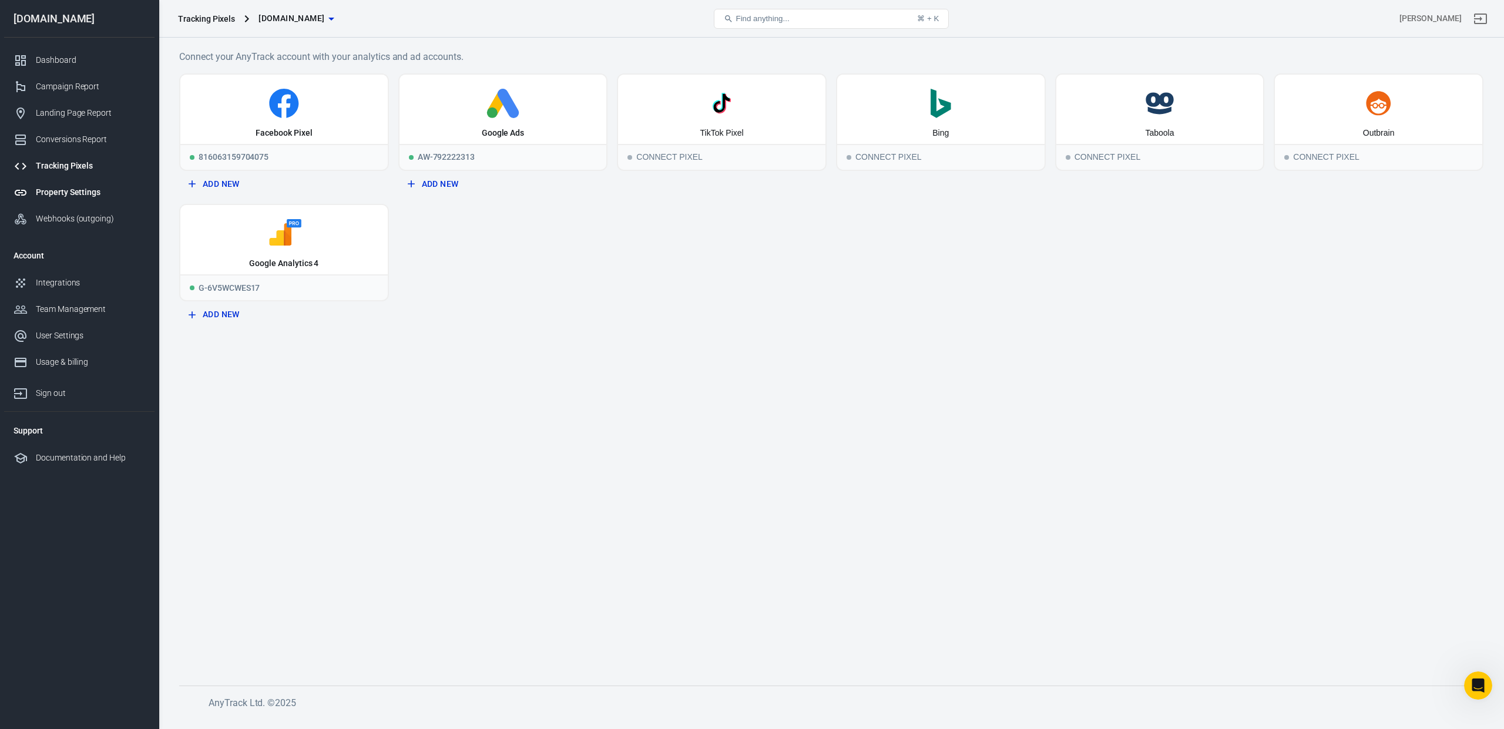
click at [73, 191] on div "Property Settings" at bounding box center [90, 192] width 109 height 12
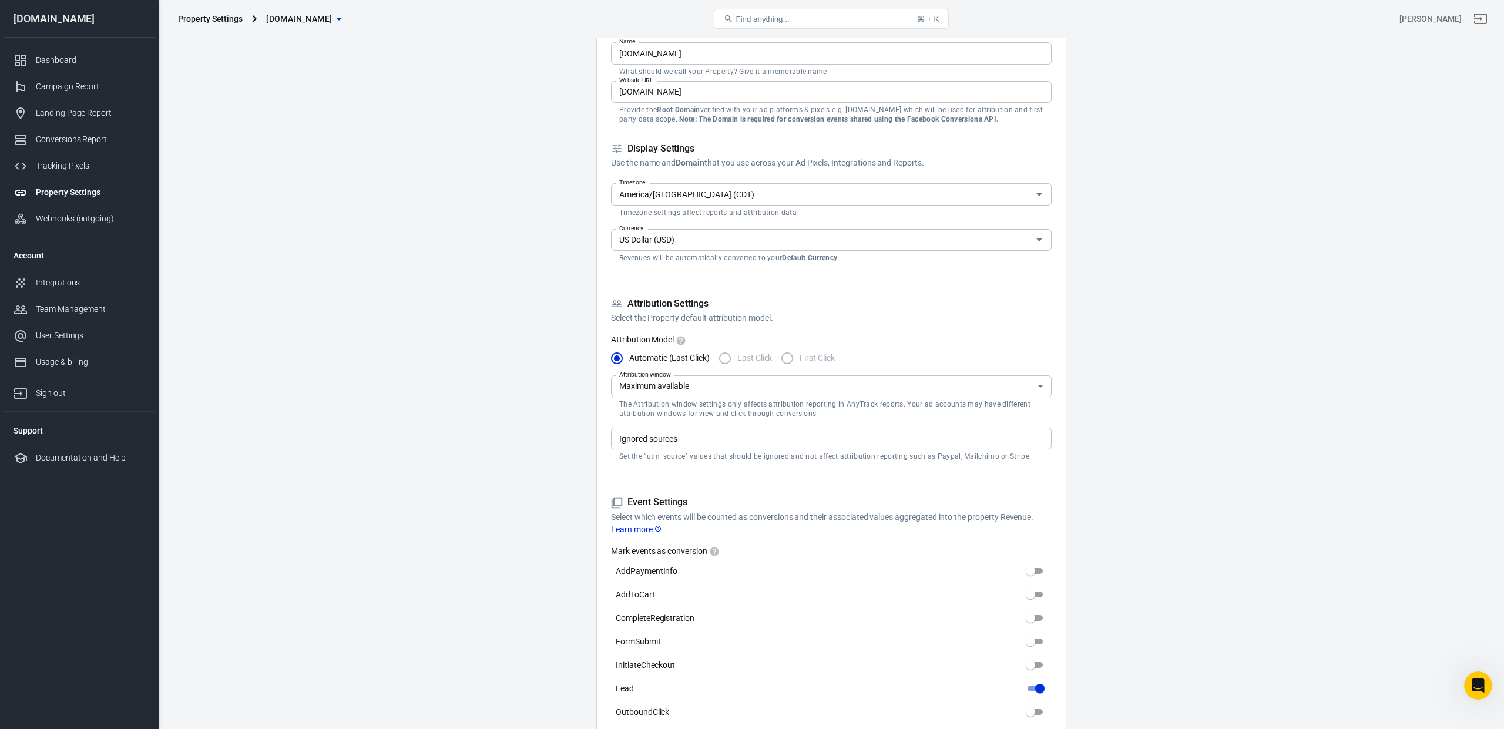
scroll to position [43, 0]
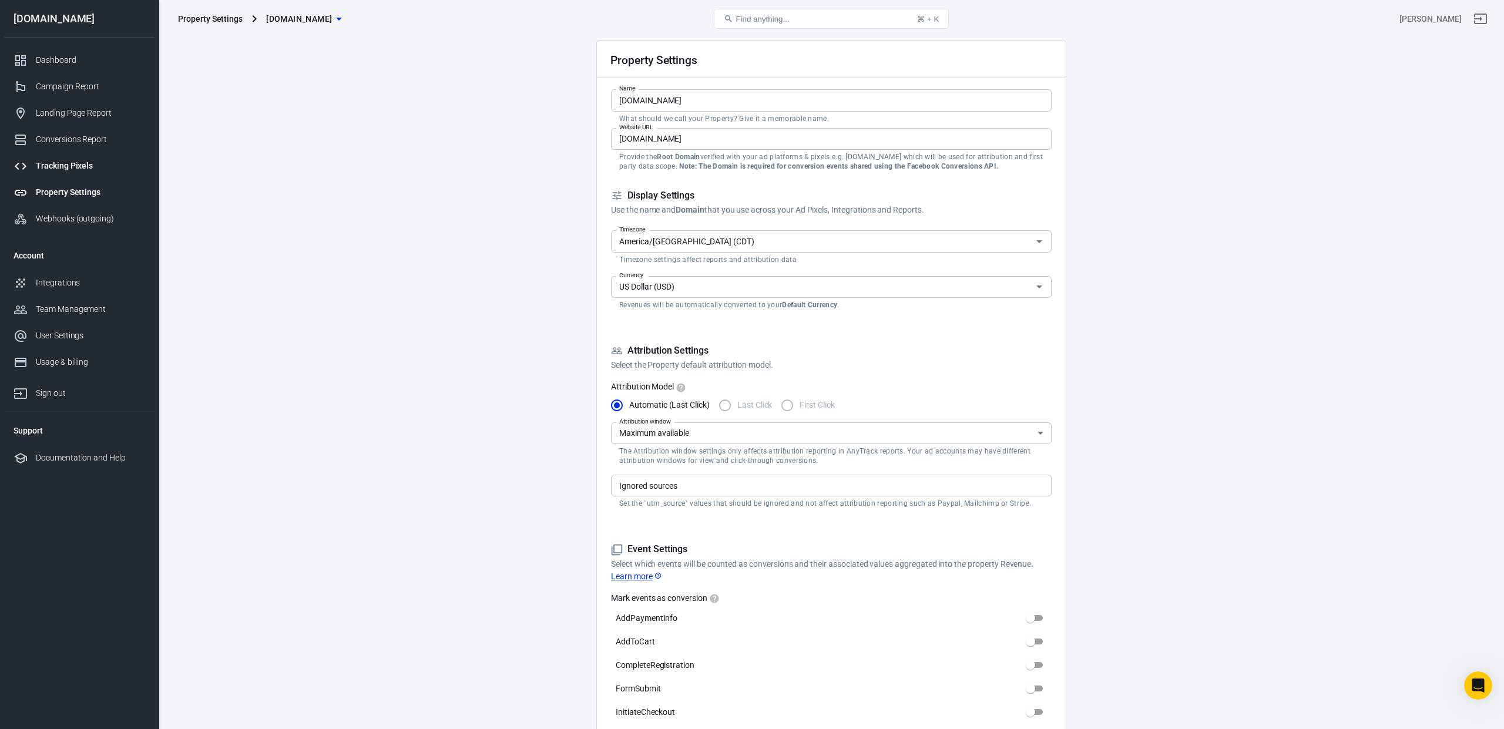
click at [61, 168] on div "Tracking Pixels" at bounding box center [90, 166] width 109 height 12
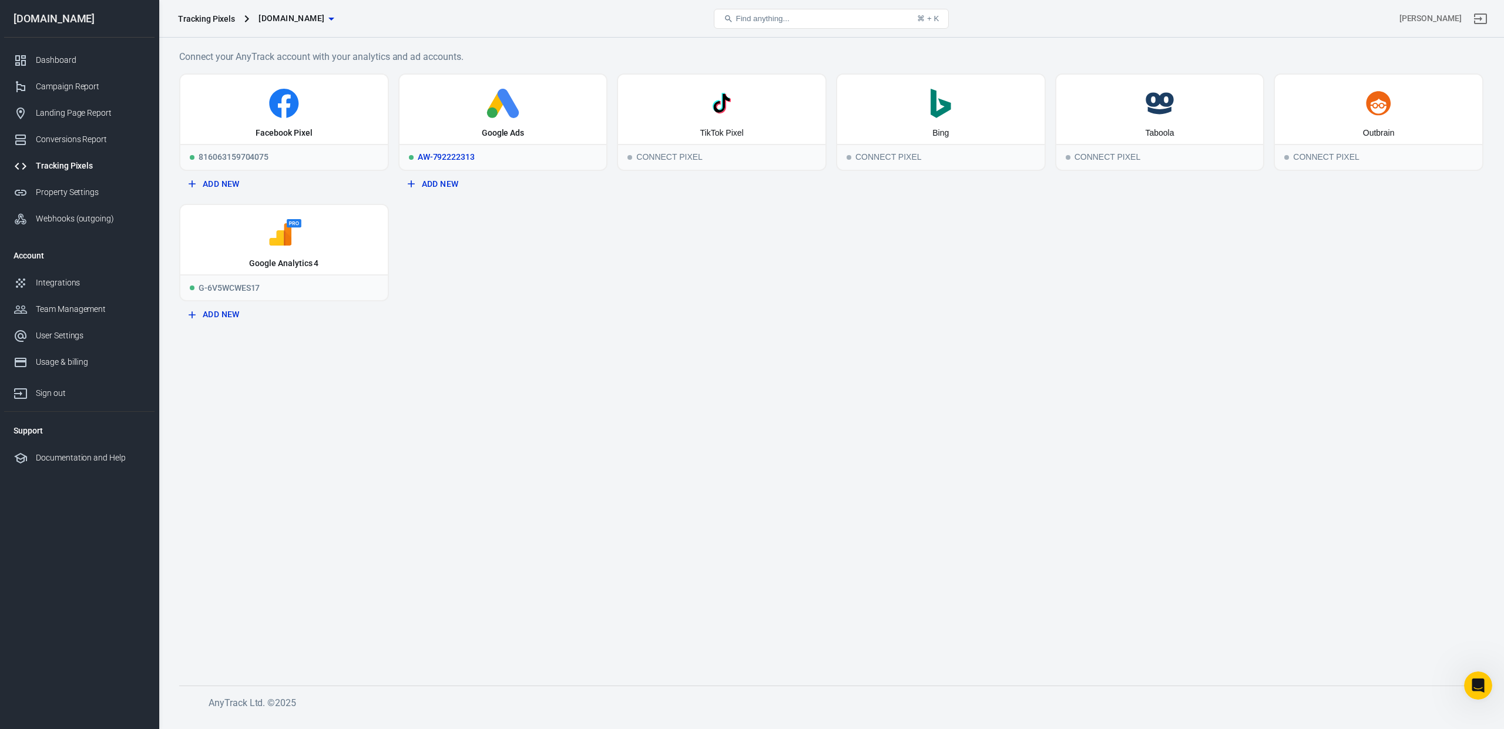
click at [495, 142] on div "Google Ads" at bounding box center [503, 109] width 207 height 69
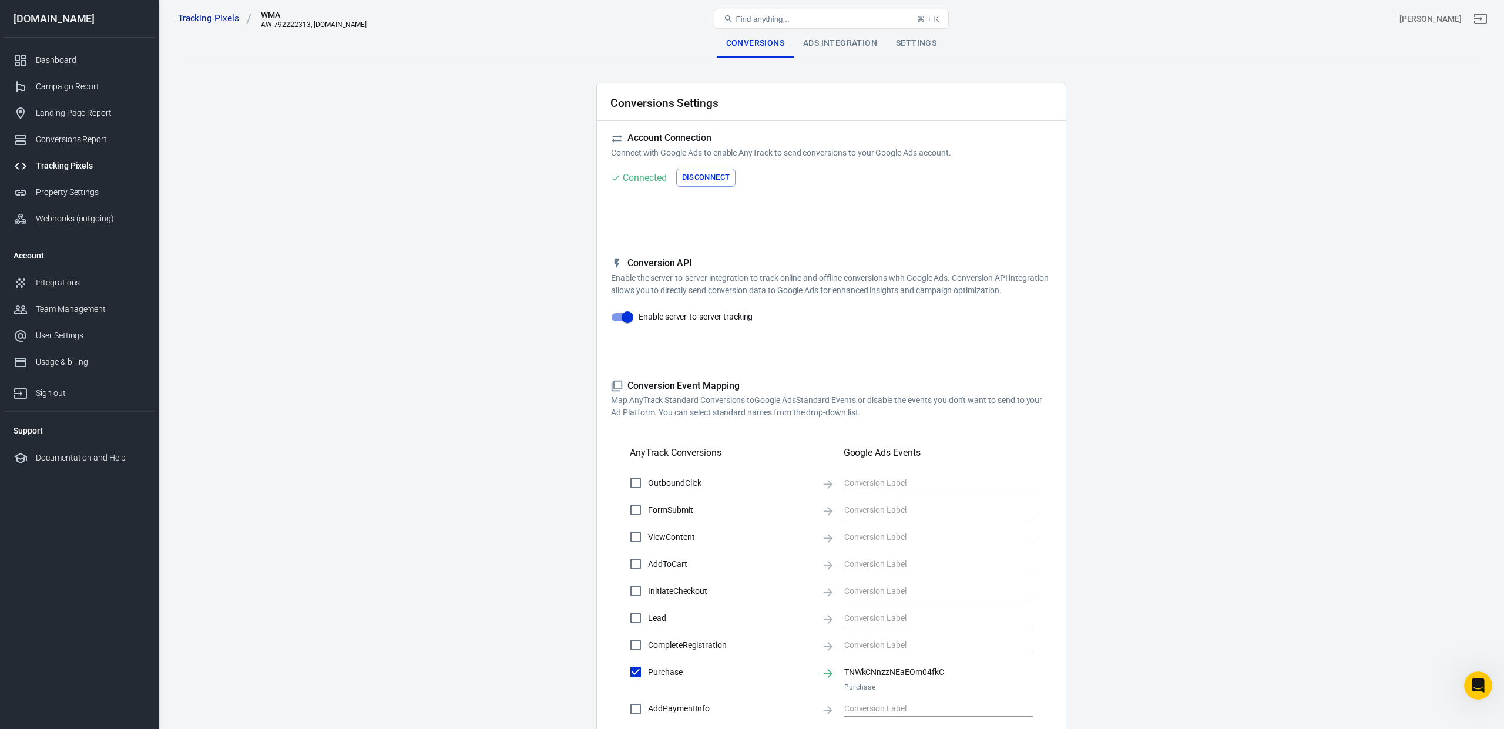
click at [876, 40] on div "Ads Integration" at bounding box center [840, 43] width 93 height 28
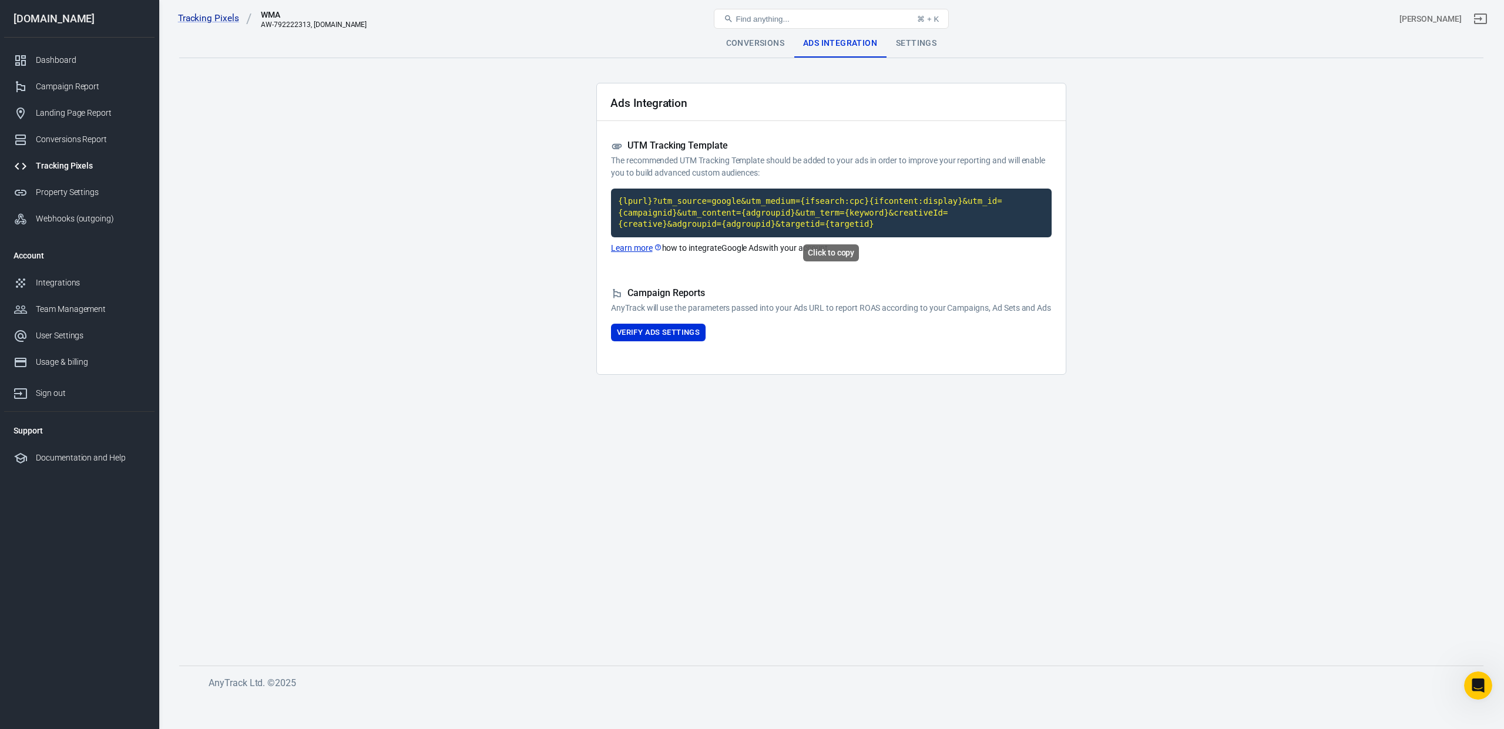
click at [892, 224] on code "{lpurl}?utm_source=google&utm_medium={ifsearch:cpc}{ifcontent:display}&utm_id={…" at bounding box center [831, 213] width 441 height 49
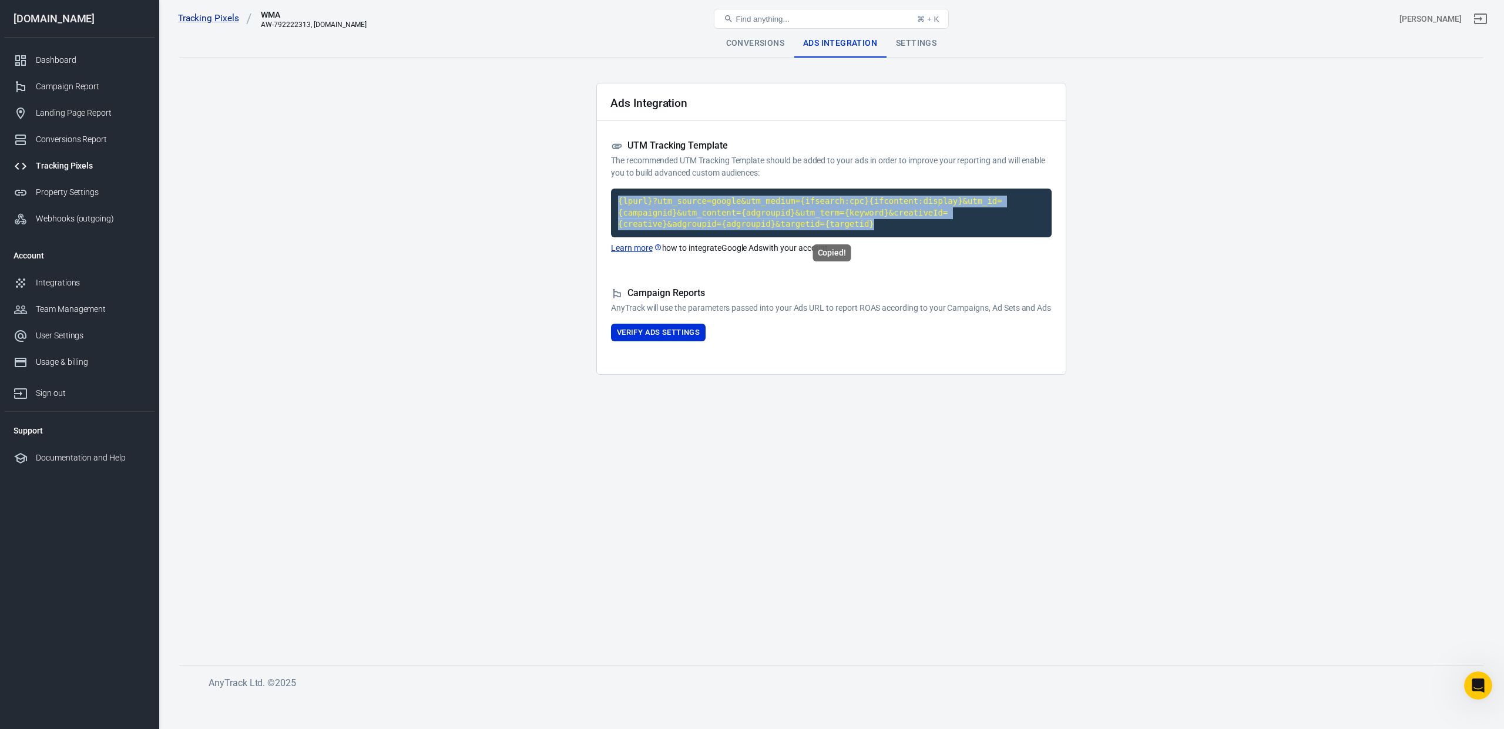
drag, startPoint x: 870, startPoint y: 228, endPoint x: 619, endPoint y: 195, distance: 253.2
click at [619, 195] on code "{lpurl}?utm_source=google&utm_medium={ifsearch:cpc}{ifcontent:display}&utm_id={…" at bounding box center [831, 213] width 441 height 49
copy code "{lpurl}?utm_source=google&utm_medium={ifsearch:cpc}{ifcontent:display}&utm_id={…"
